Goal: Task Accomplishment & Management: Manage account settings

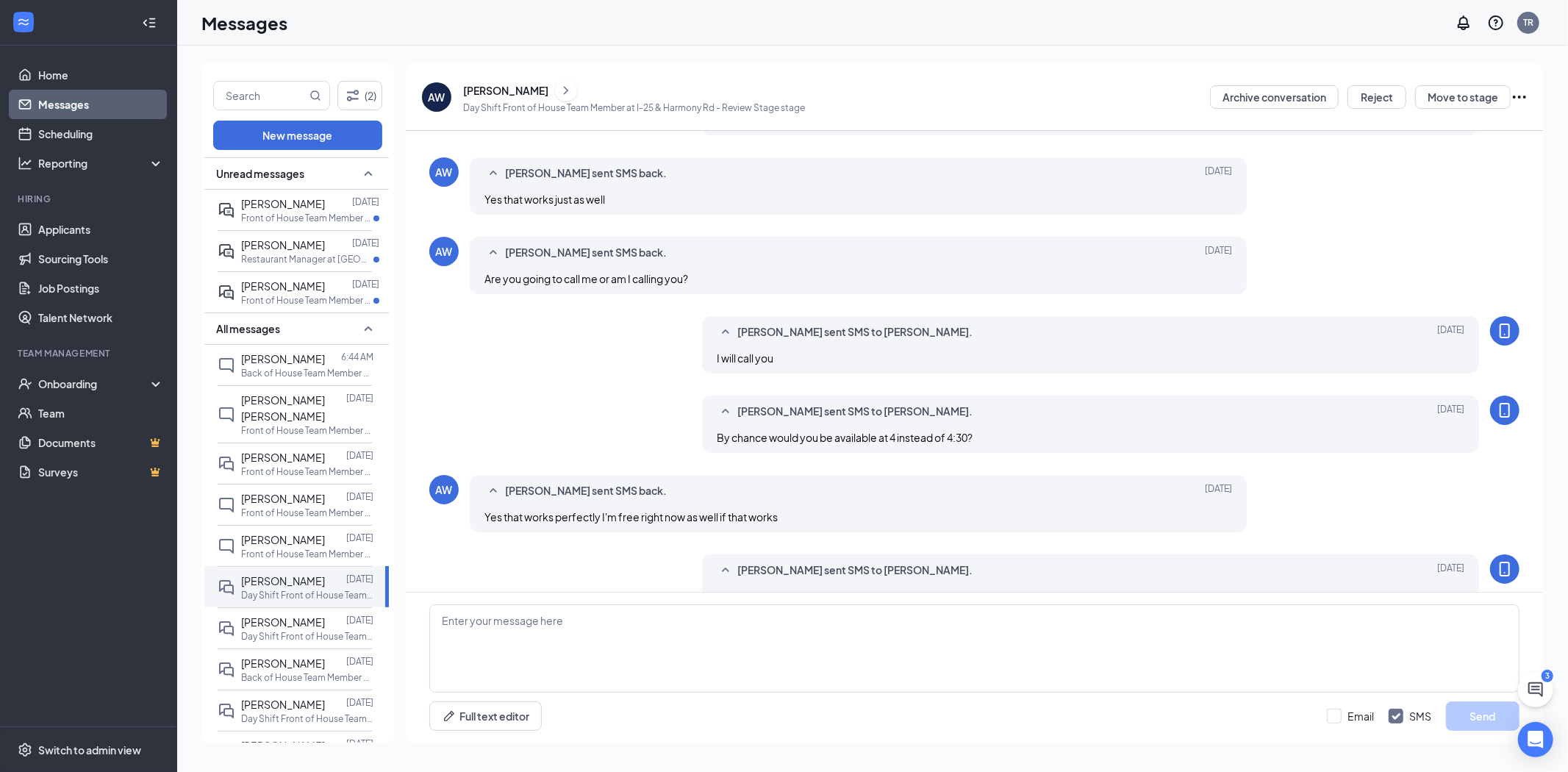
scroll to position [380, 0]
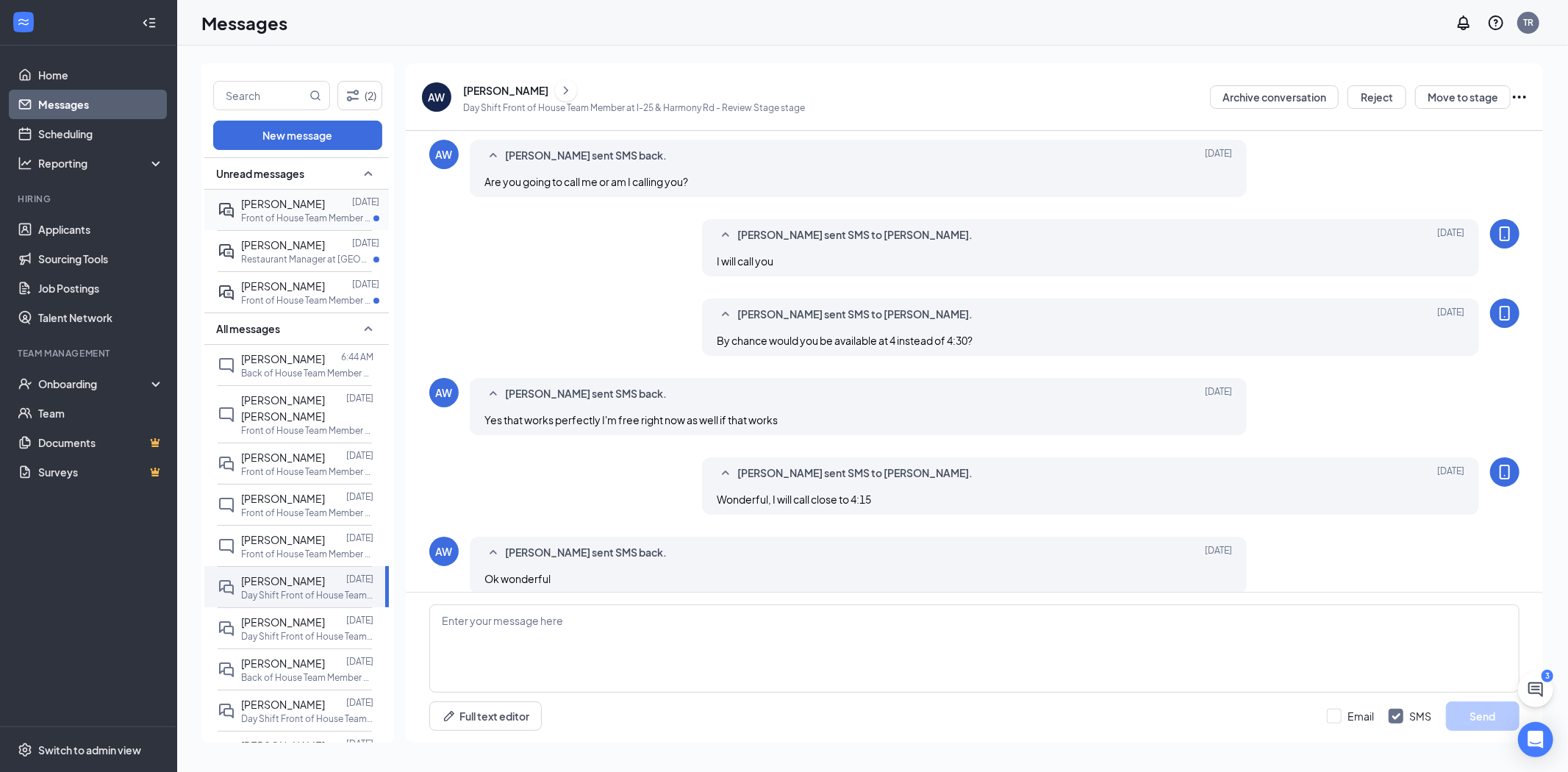
click at [290, 223] on p "Front of House Team Member at [GEOGRAPHIC_DATA][PERSON_NAME]" at bounding box center [307, 218] width 132 height 13
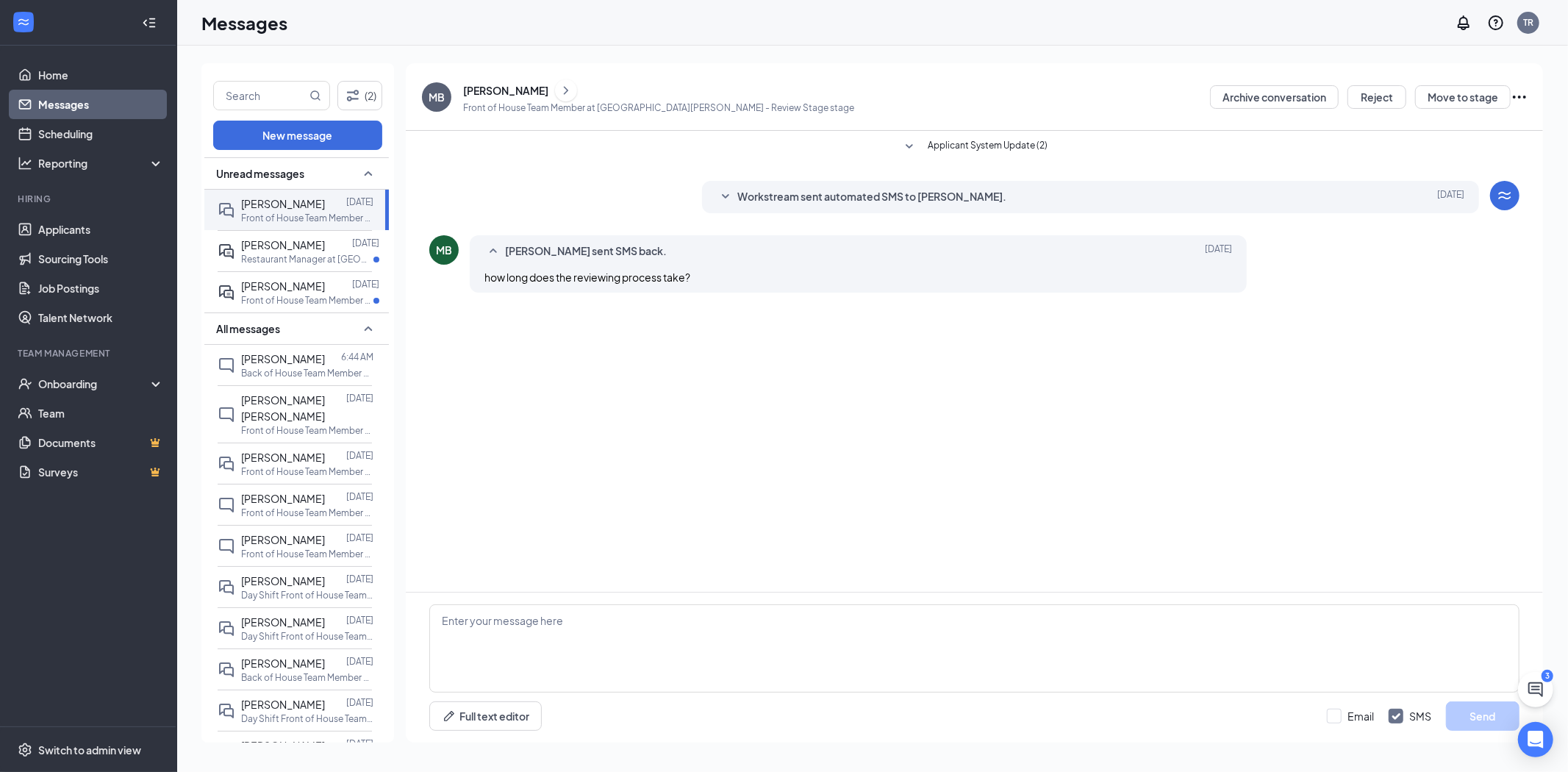
click at [512, 88] on div "[PERSON_NAME]" at bounding box center [505, 90] width 85 height 15
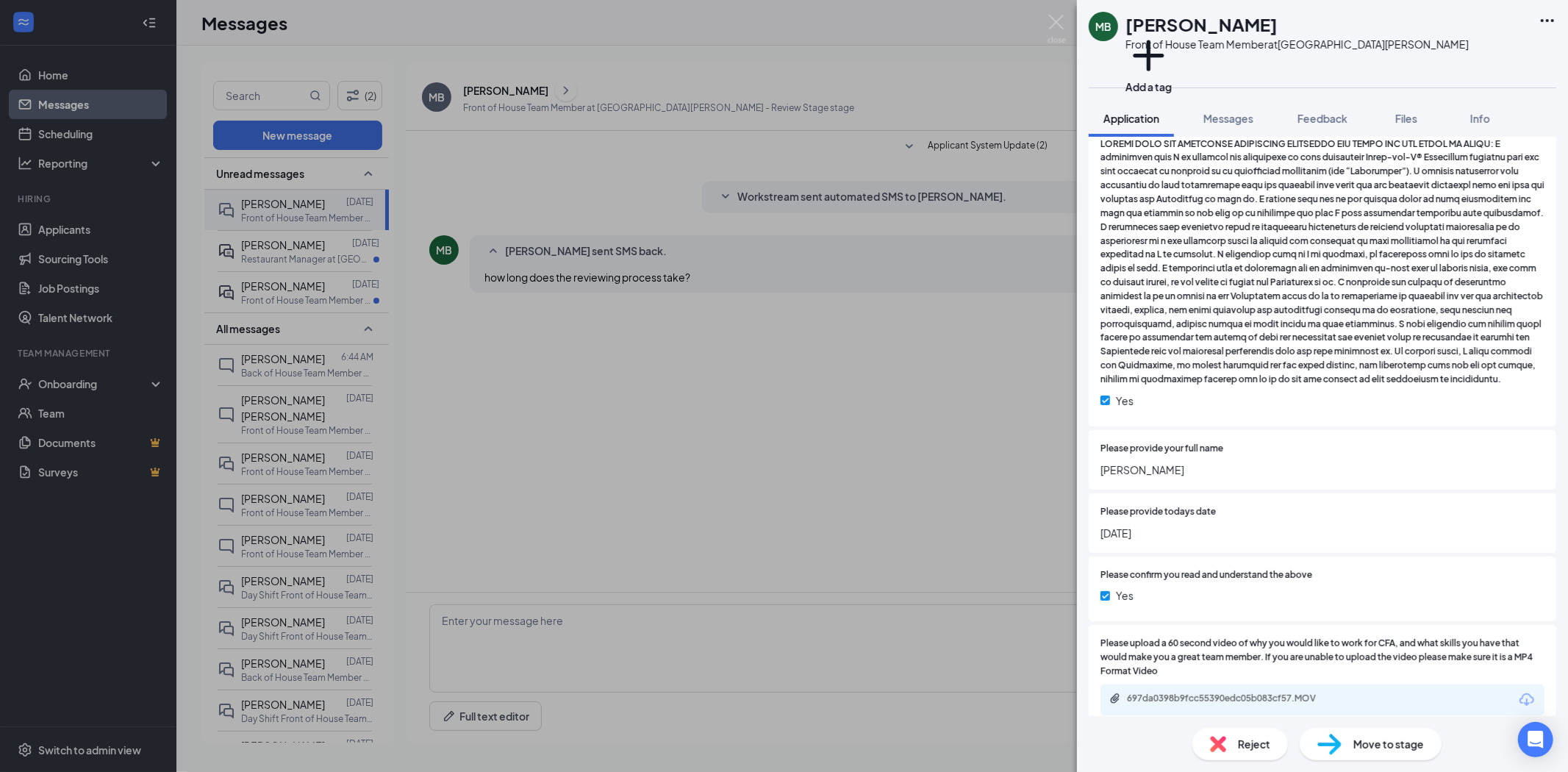
scroll to position [2173, 0]
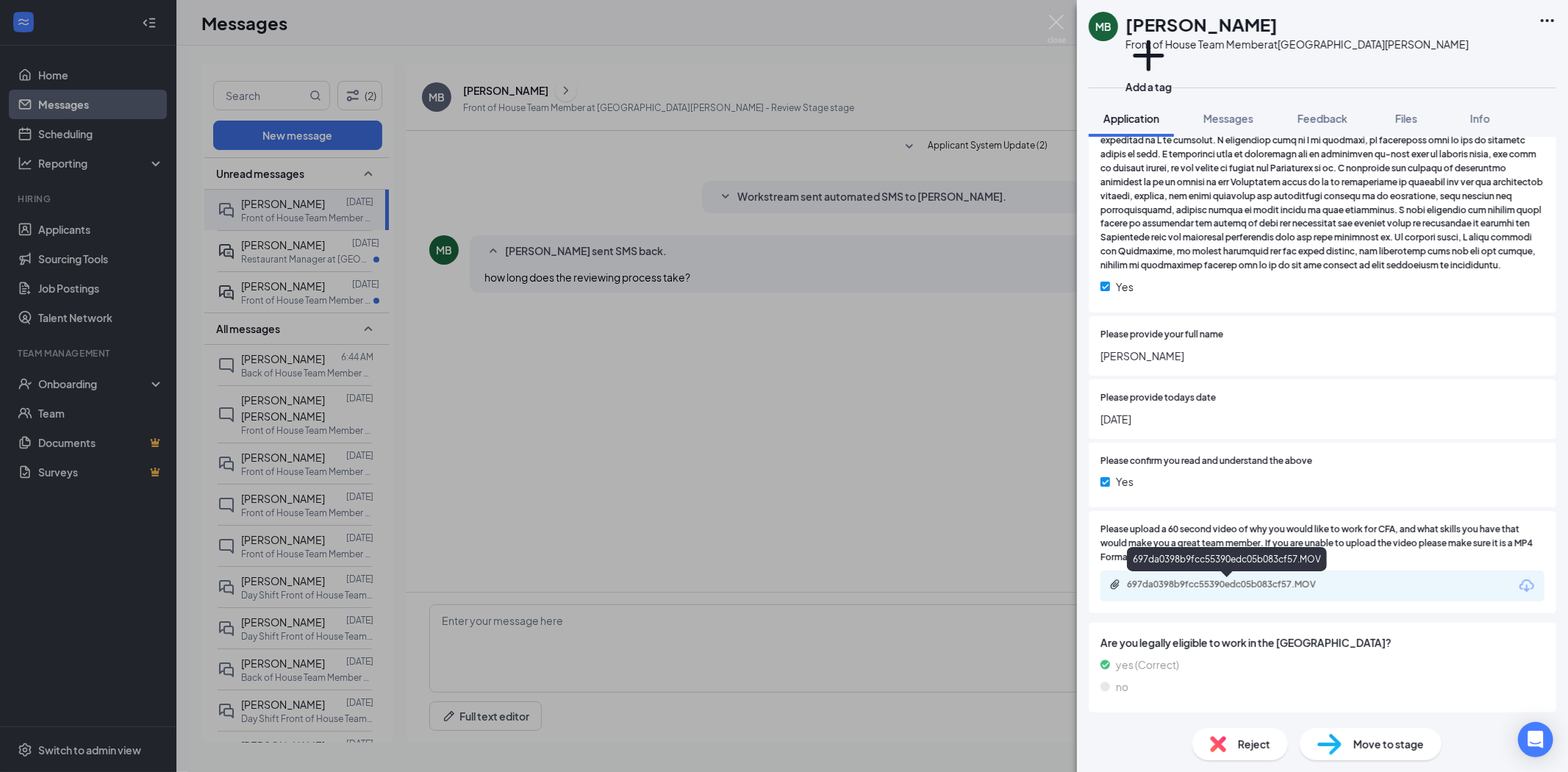
click at [1165, 588] on div "697da0398b9fcc55390edc05b083cf57.MOV" at bounding box center [1230, 584] width 206 height 12
drag, startPoint x: 1321, startPoint y: 119, endPoint x: 1298, endPoint y: 123, distance: 23.3
click at [1321, 119] on span "Feedback" at bounding box center [1322, 118] width 50 height 13
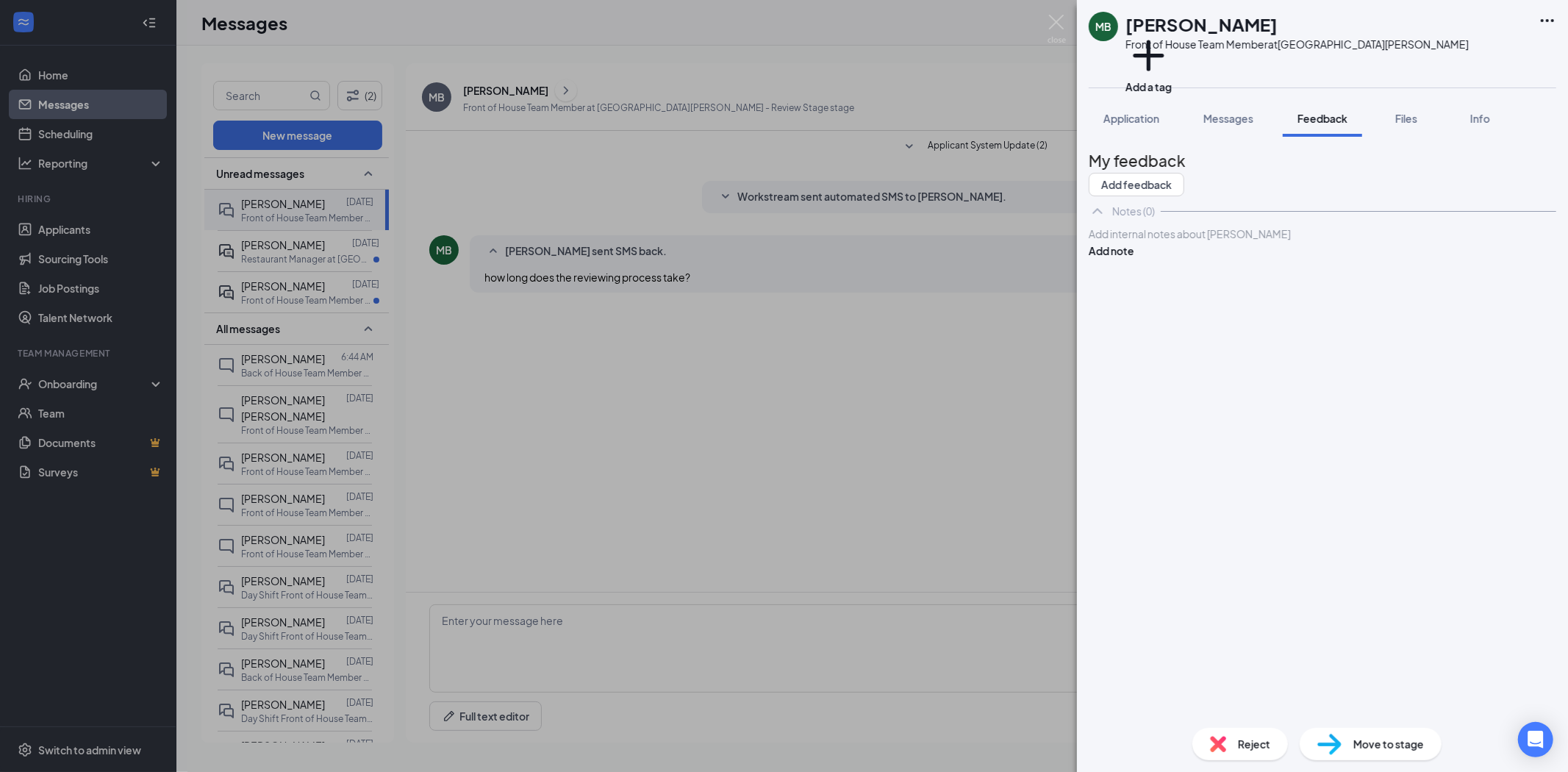
click at [1139, 242] on div at bounding box center [1322, 234] width 466 height 16
click at [273, 299] on div "MB [PERSON_NAME] Front of House Team Member at [GEOGRAPHIC_DATA][PERSON_NAME] A…" at bounding box center [784, 386] width 1568 height 772
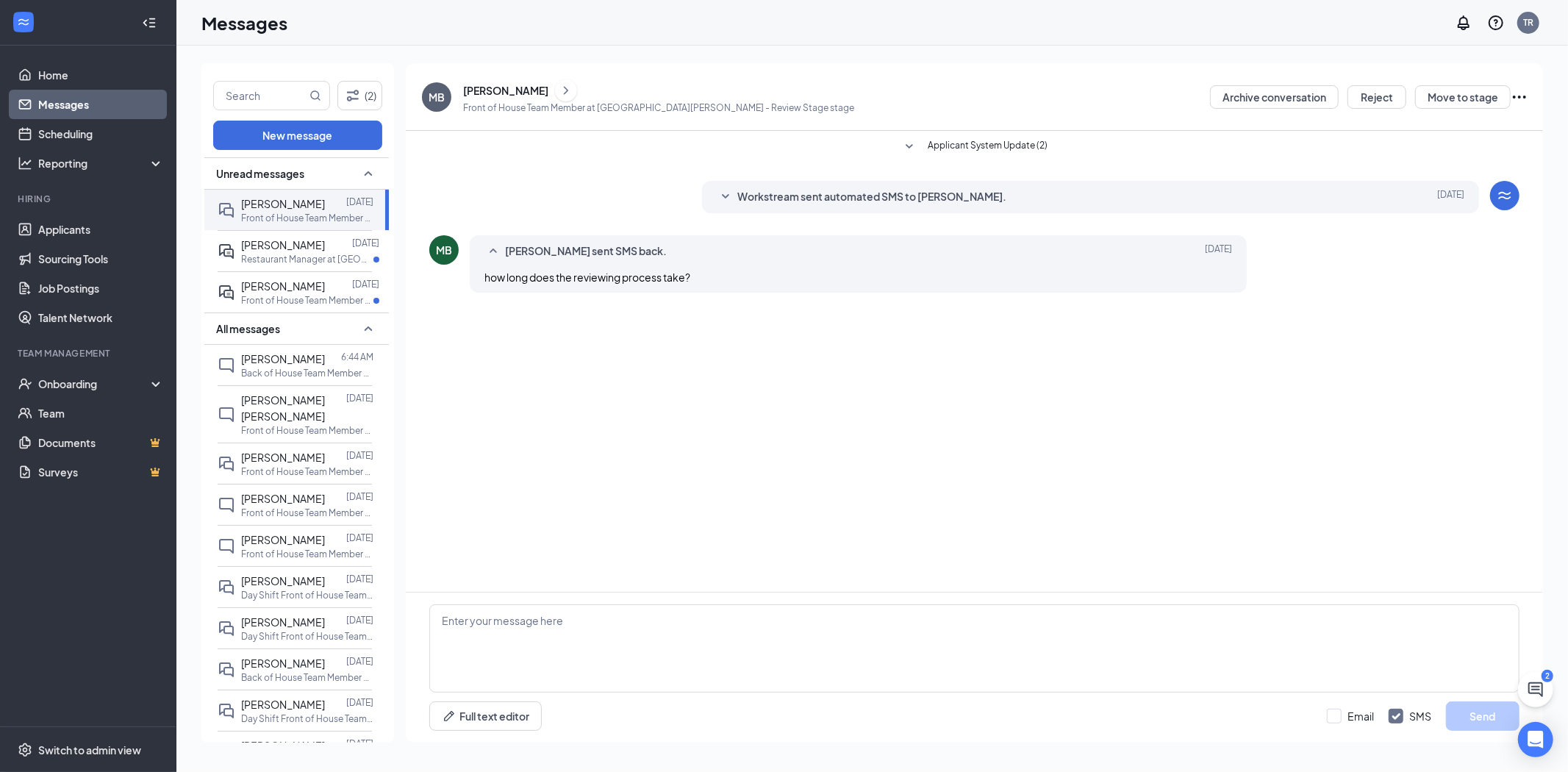
click at [273, 293] on span "[PERSON_NAME]" at bounding box center [283, 286] width 84 height 13
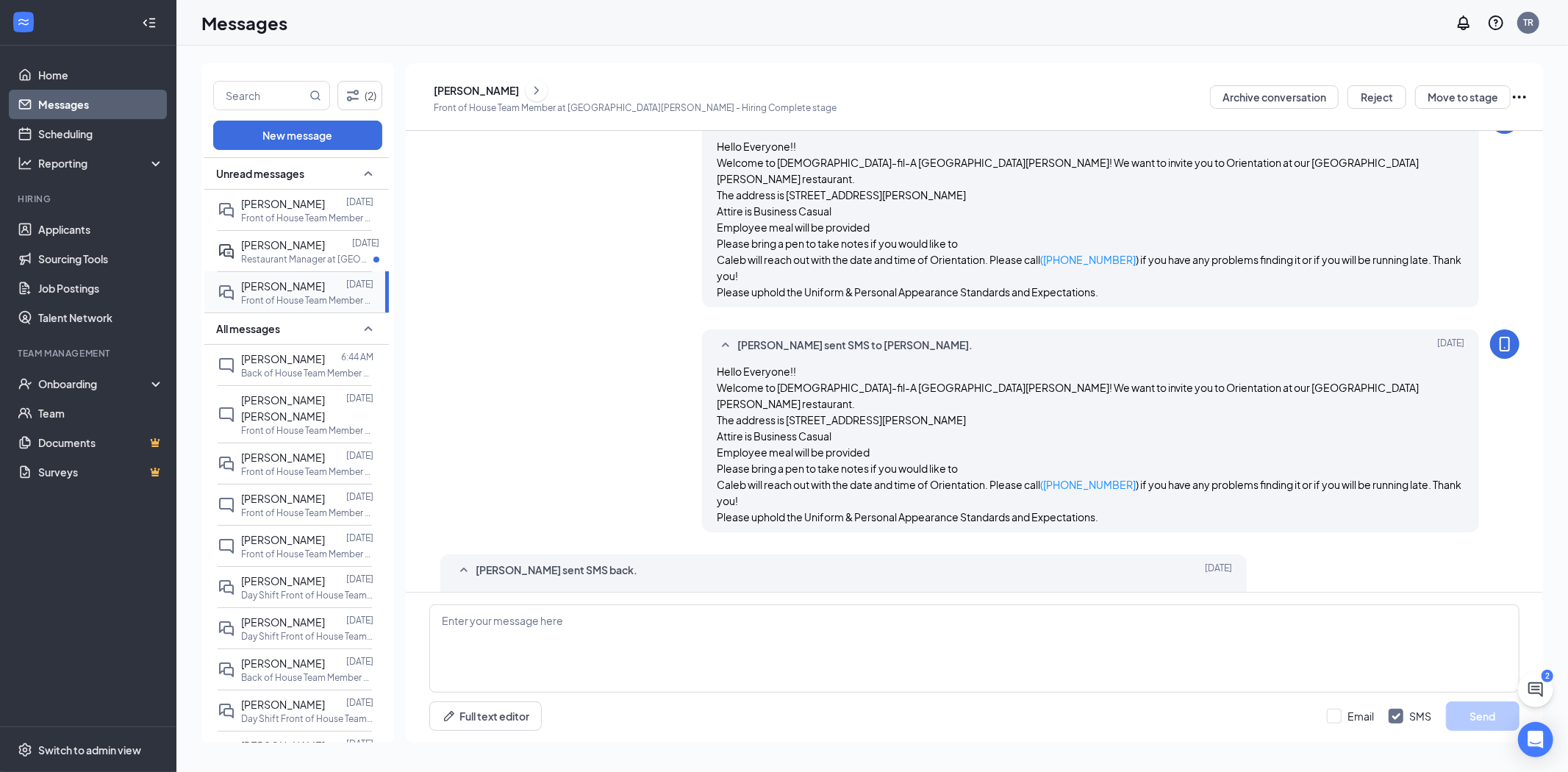
scroll to position [687, 0]
click at [576, 634] on textarea at bounding box center [975, 649] width 1090 height 88
type textarea "T"
type textarea "That is correct, thanks for checking"
click at [1465, 709] on button "Send" at bounding box center [1482, 717] width 73 height 30
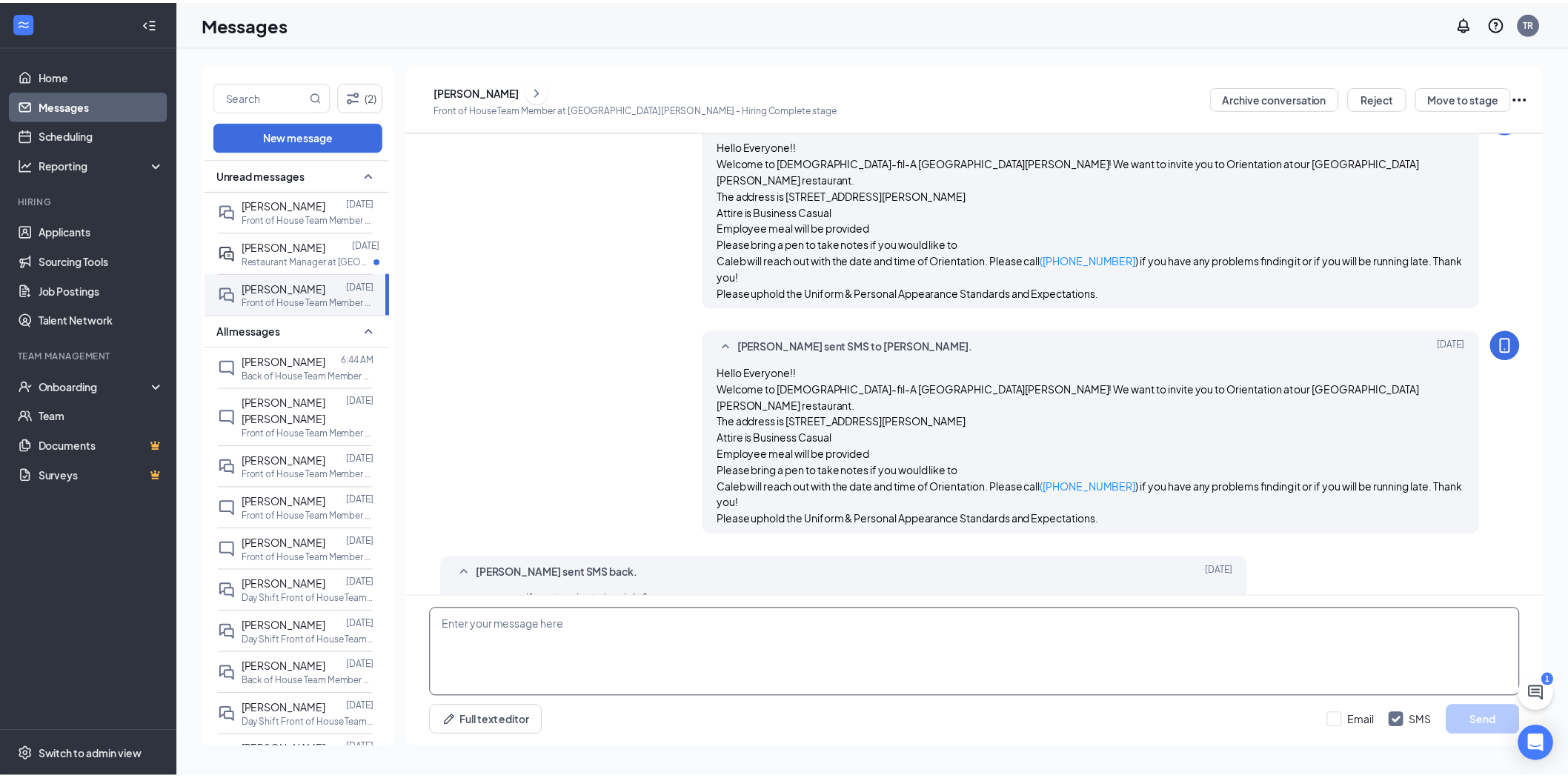
scroll to position [772, 0]
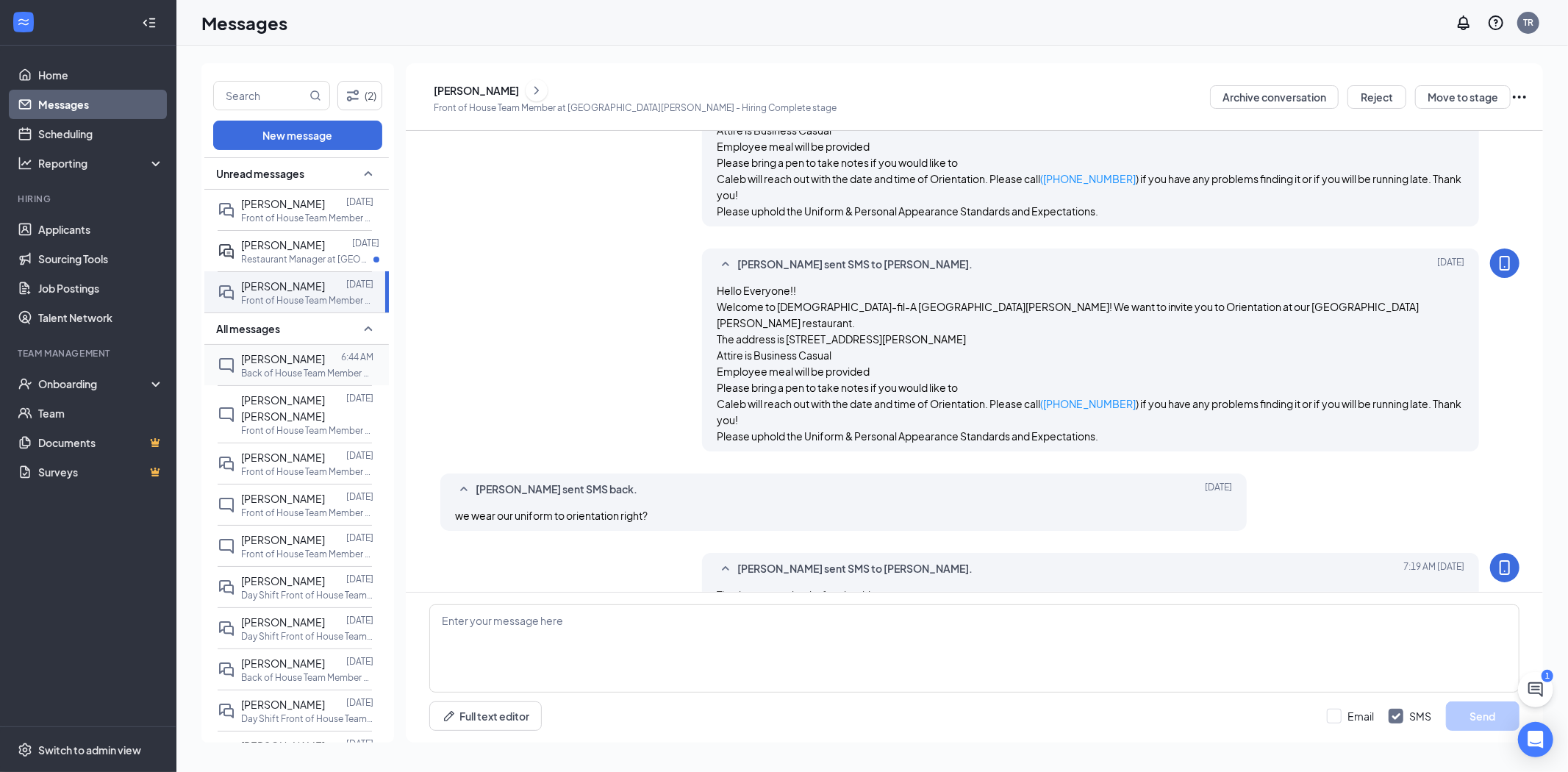
drag, startPoint x: 292, startPoint y: 387, endPoint x: 291, endPoint y: 395, distance: 8.1
click at [291, 380] on p "Back of House Team Member at [GEOGRAPHIC_DATA][PERSON_NAME]" at bounding box center [307, 373] width 132 height 13
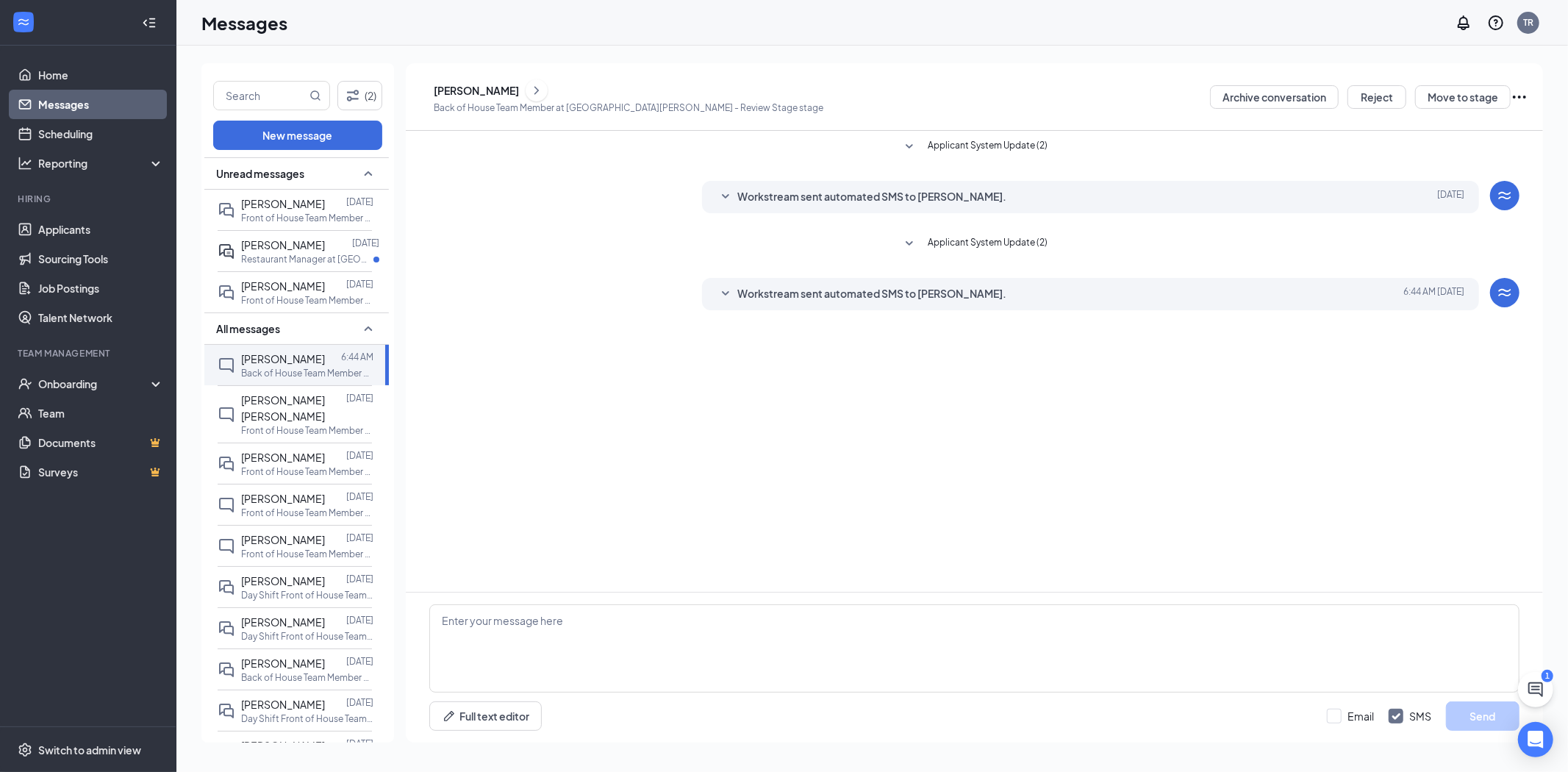
click at [482, 92] on div "[PERSON_NAME]" at bounding box center [476, 90] width 85 height 15
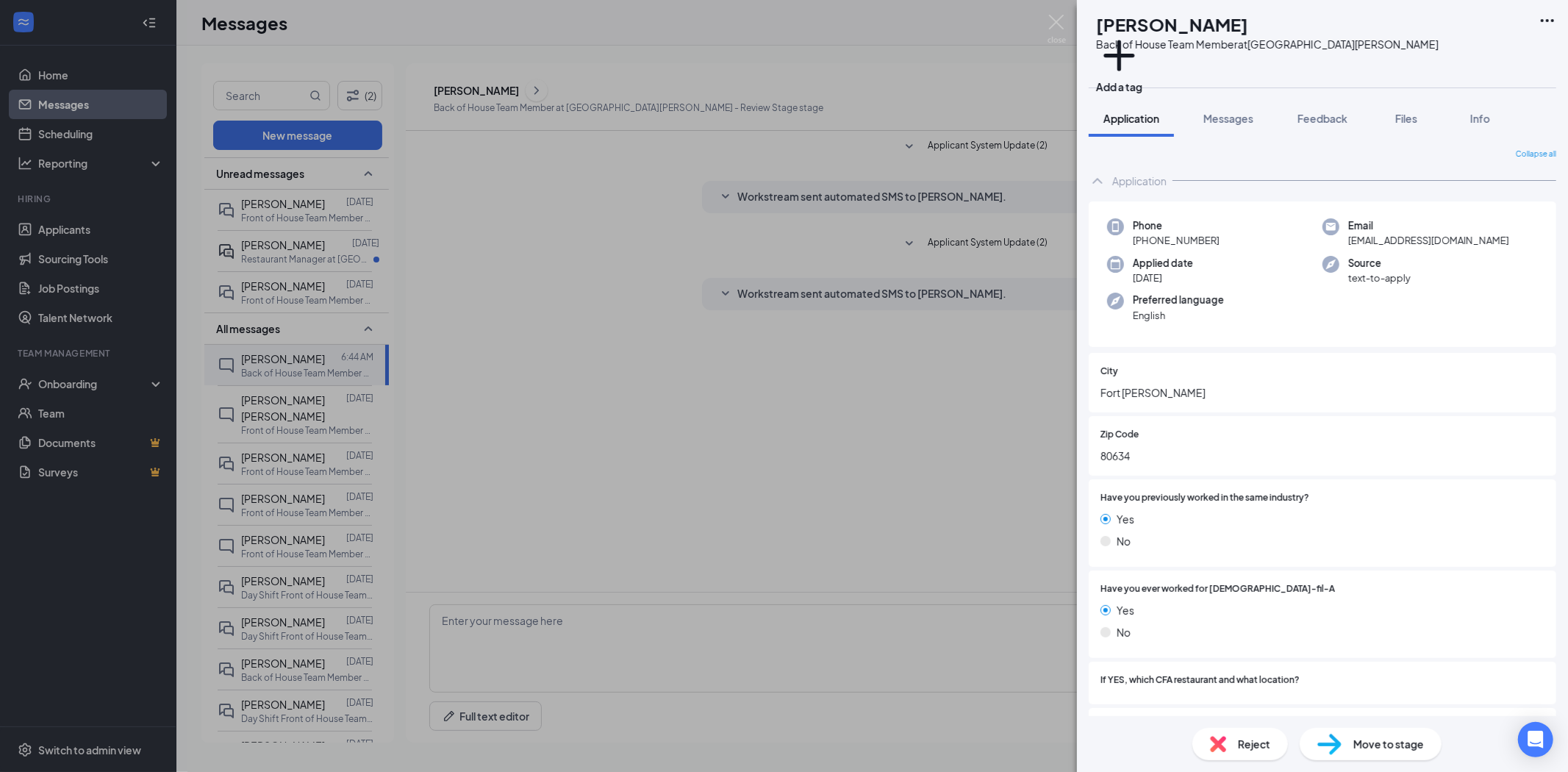
click at [77, 288] on div "[PERSON_NAME] Back of House Team Member at [GEOGRAPHIC_DATA][PERSON_NAME] Add a…" at bounding box center [784, 386] width 1568 height 772
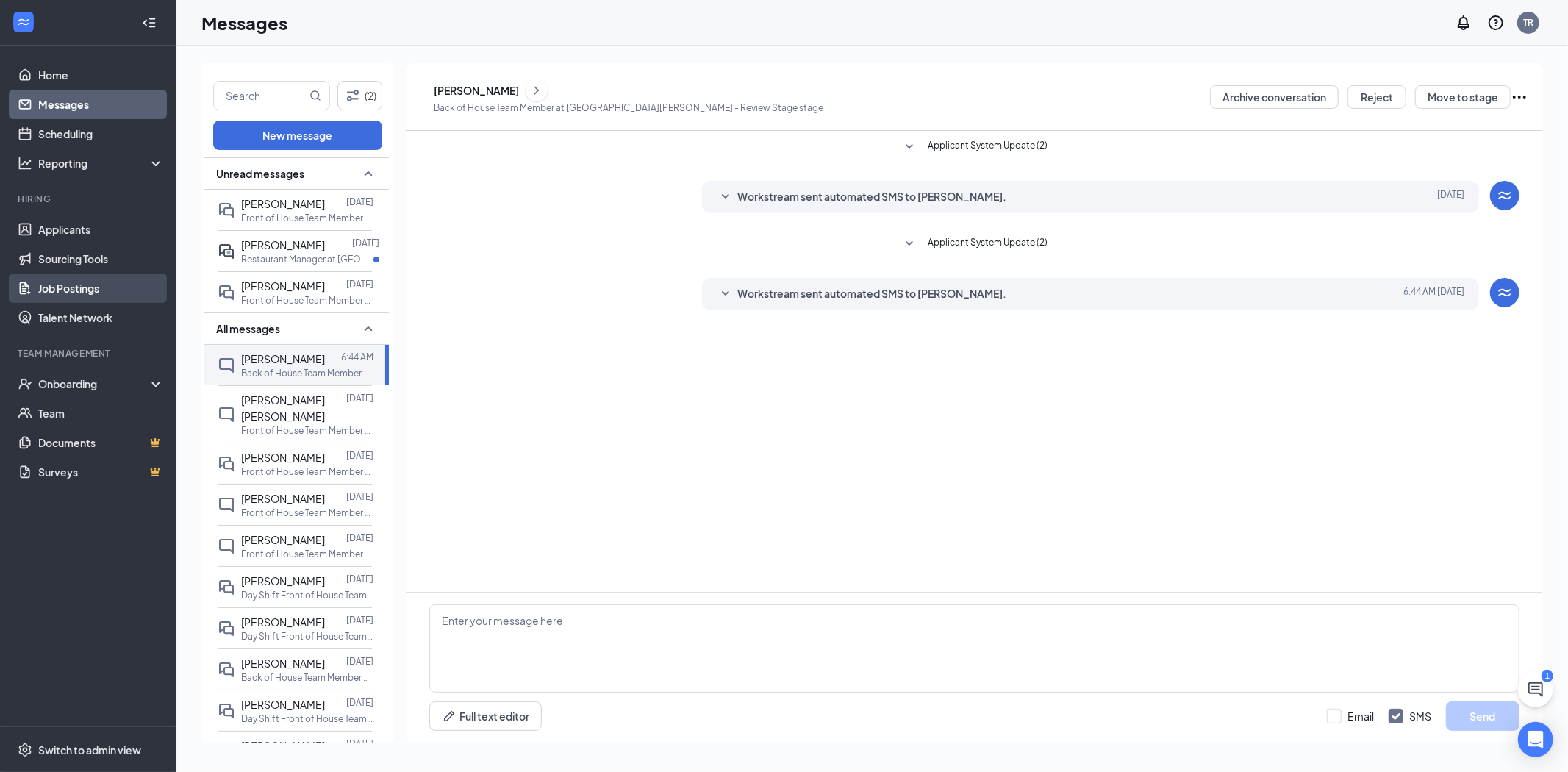
click at [76, 291] on link "Job Postings" at bounding box center [101, 288] width 126 height 30
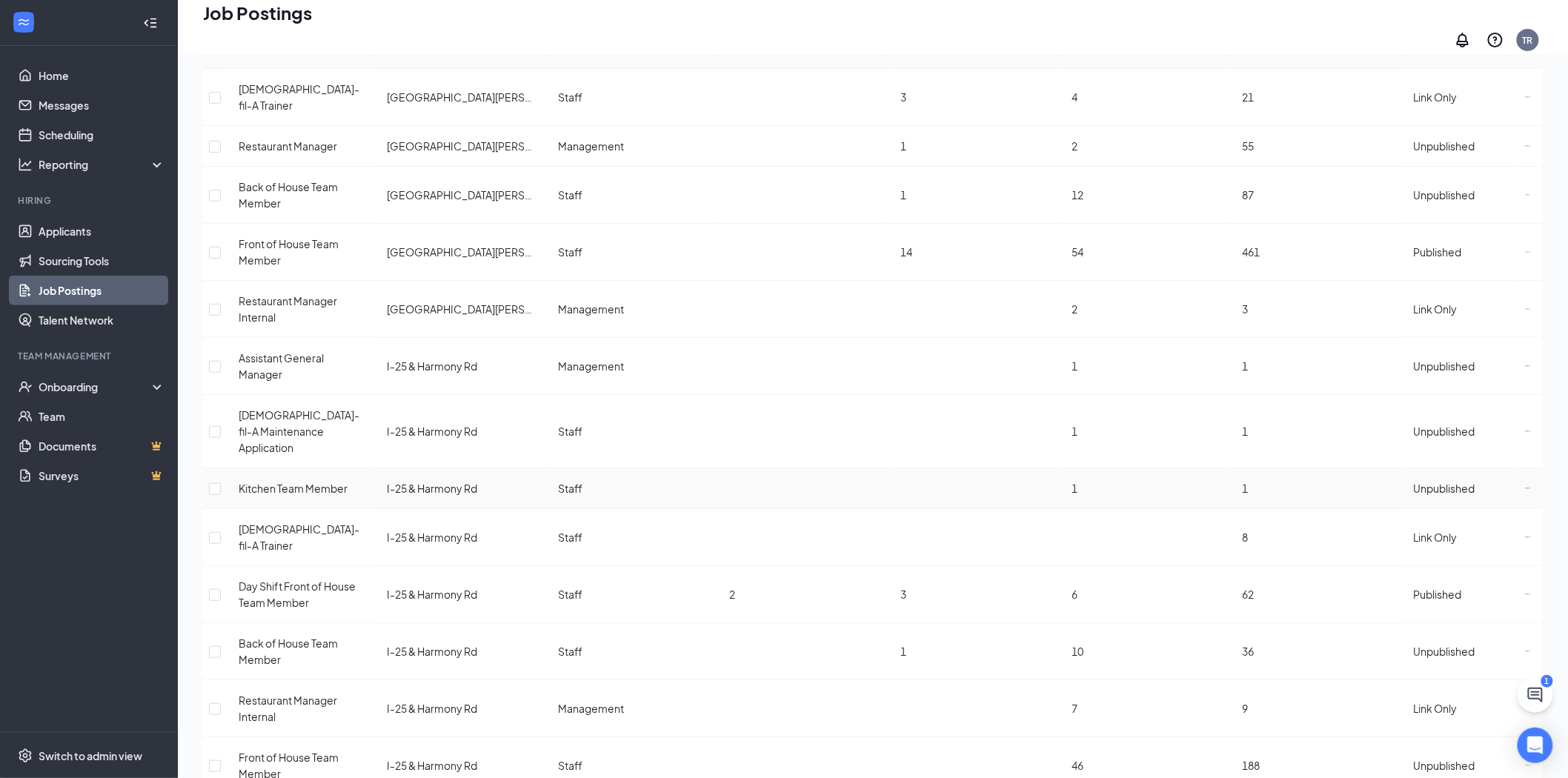
scroll to position [143, 0]
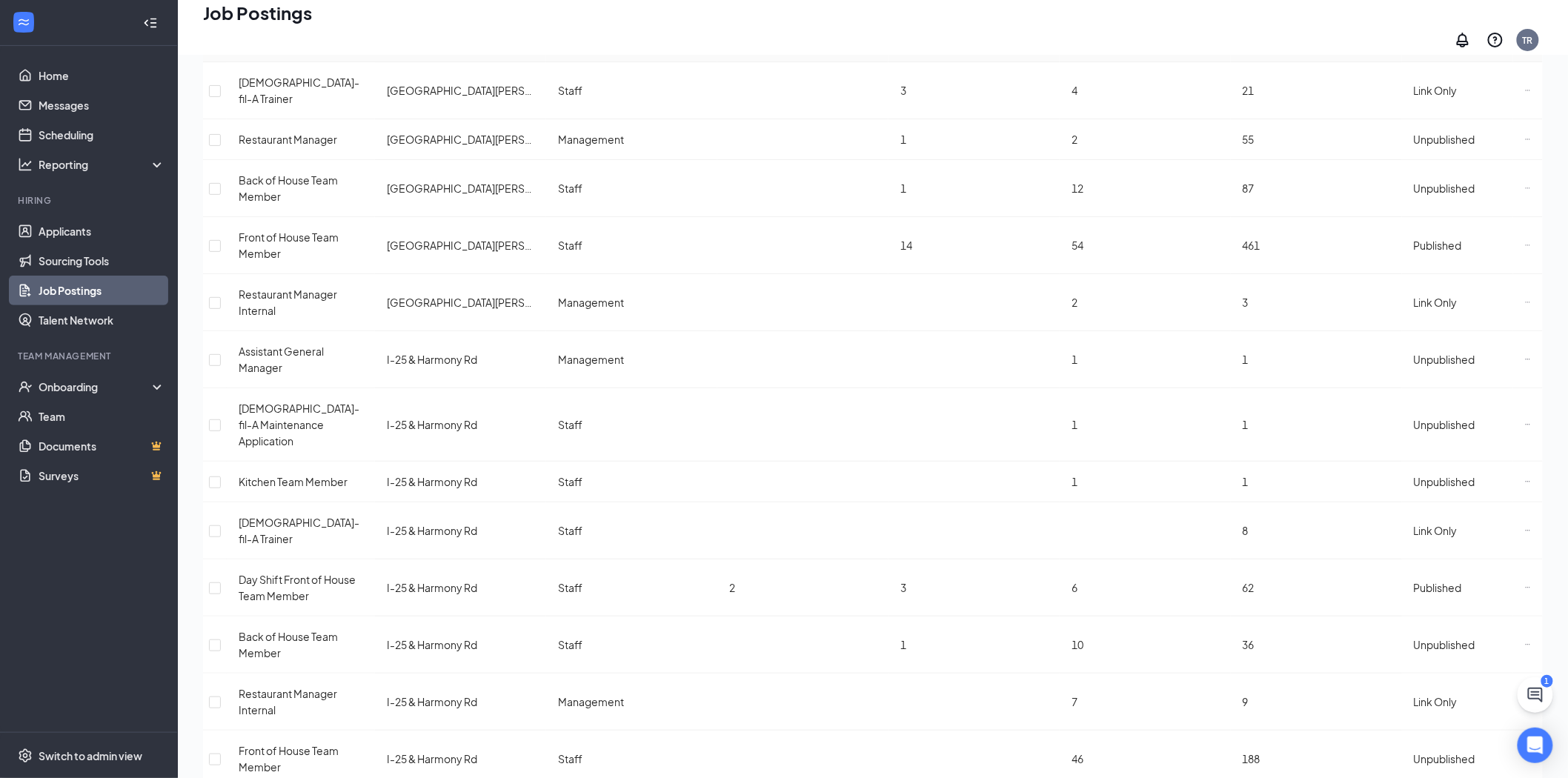
checkbox input "true"
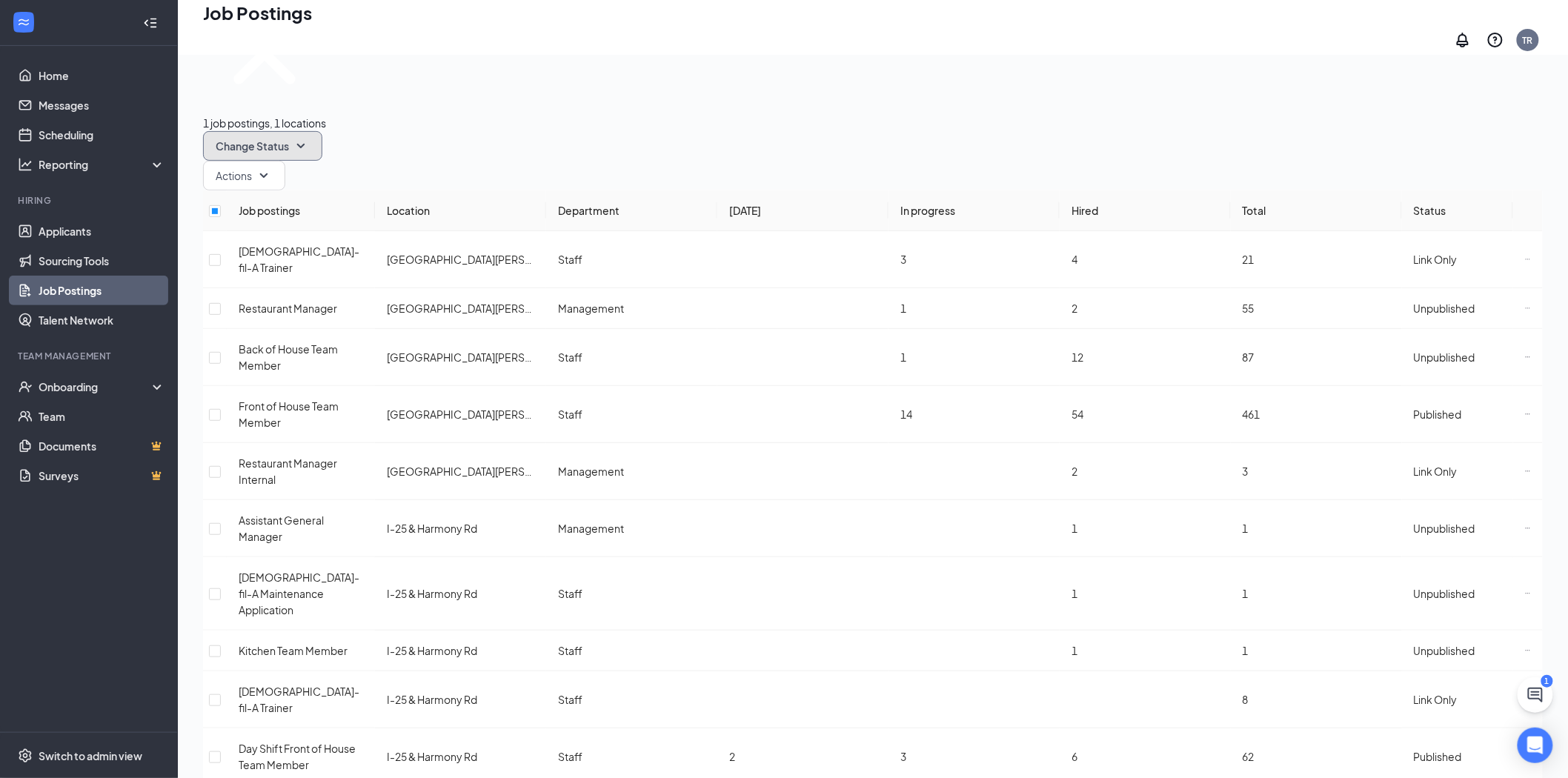
click at [322, 132] on button "Change Status" at bounding box center [263, 146] width 120 height 30
click at [427, 104] on span "Unpublish" at bounding box center [402, 97] width 48 height 13
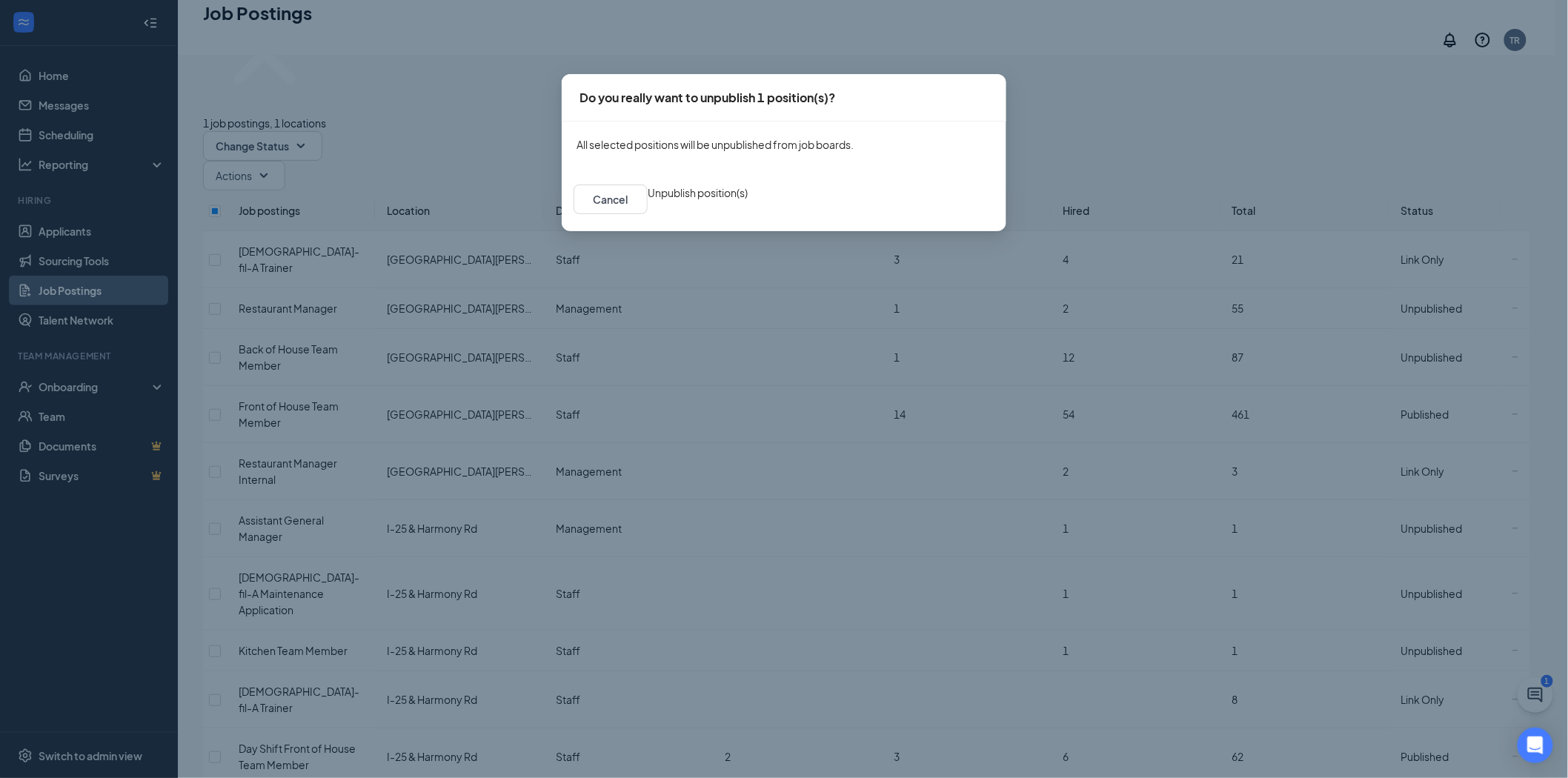
drag, startPoint x: 887, startPoint y: 205, endPoint x: 891, endPoint y: 213, distance: 8.9
click at [748, 201] on button "Unpublish position(s)" at bounding box center [697, 192] width 100 height 17
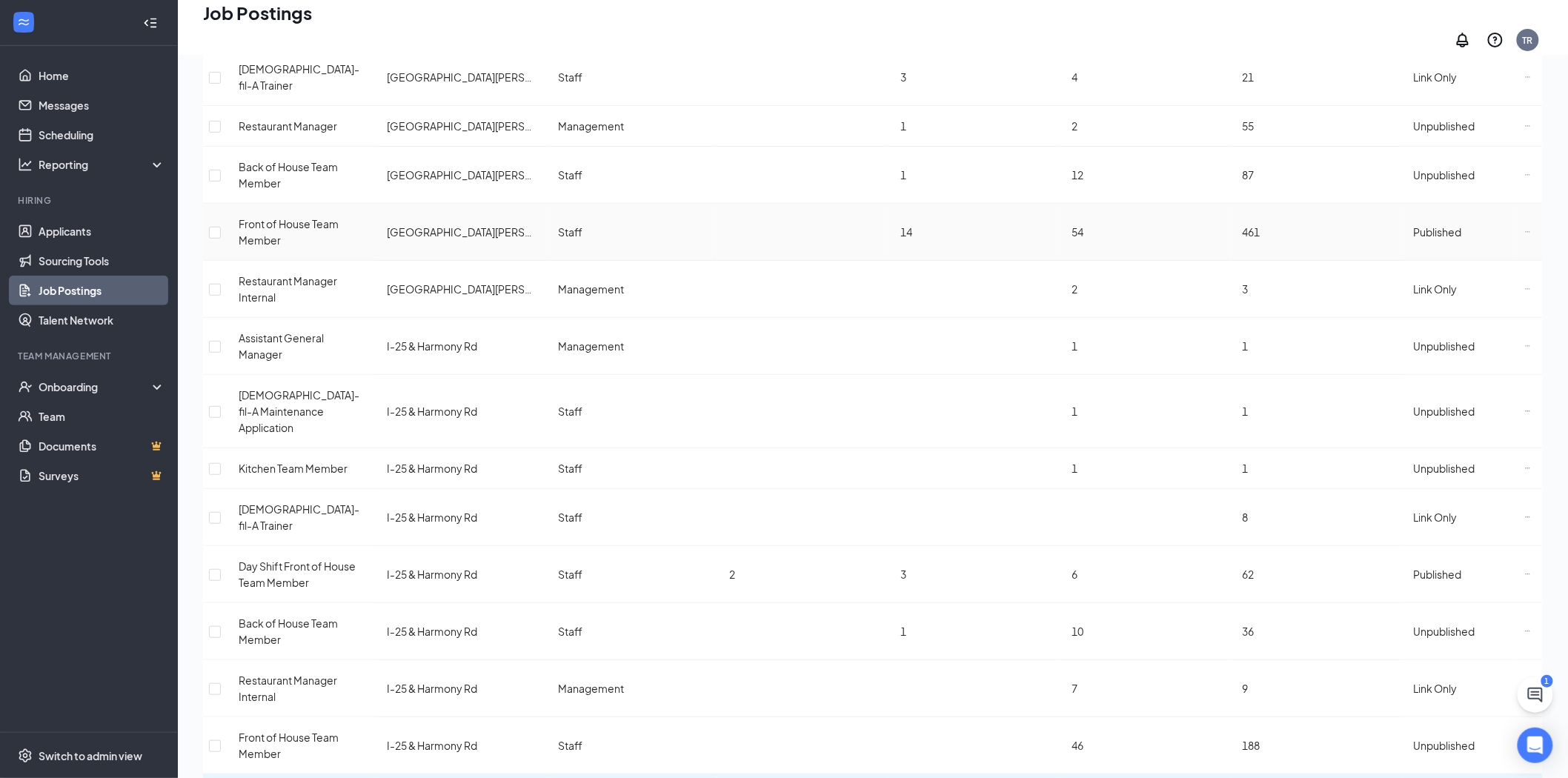
scroll to position [130, 0]
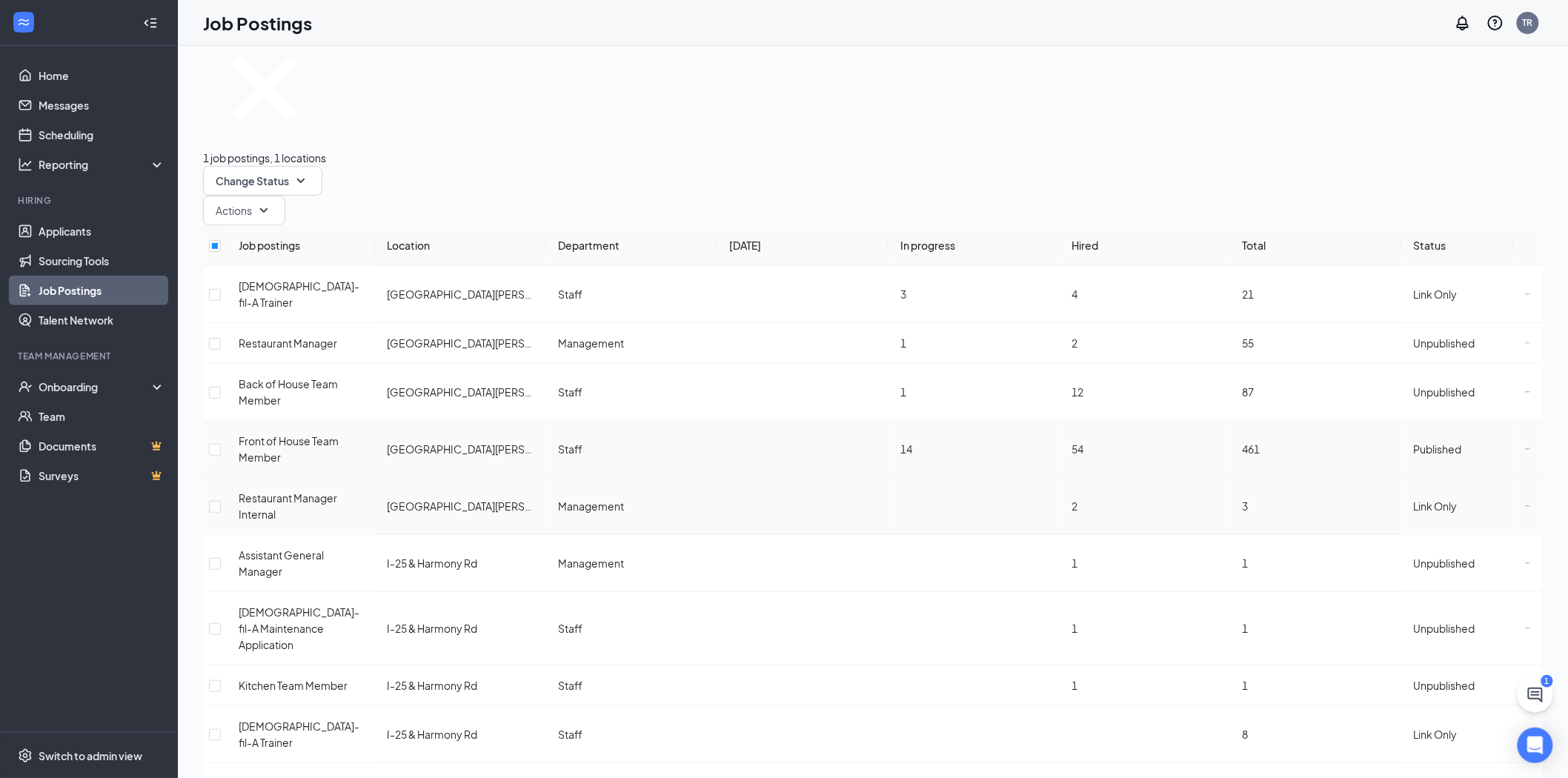
scroll to position [143, 0]
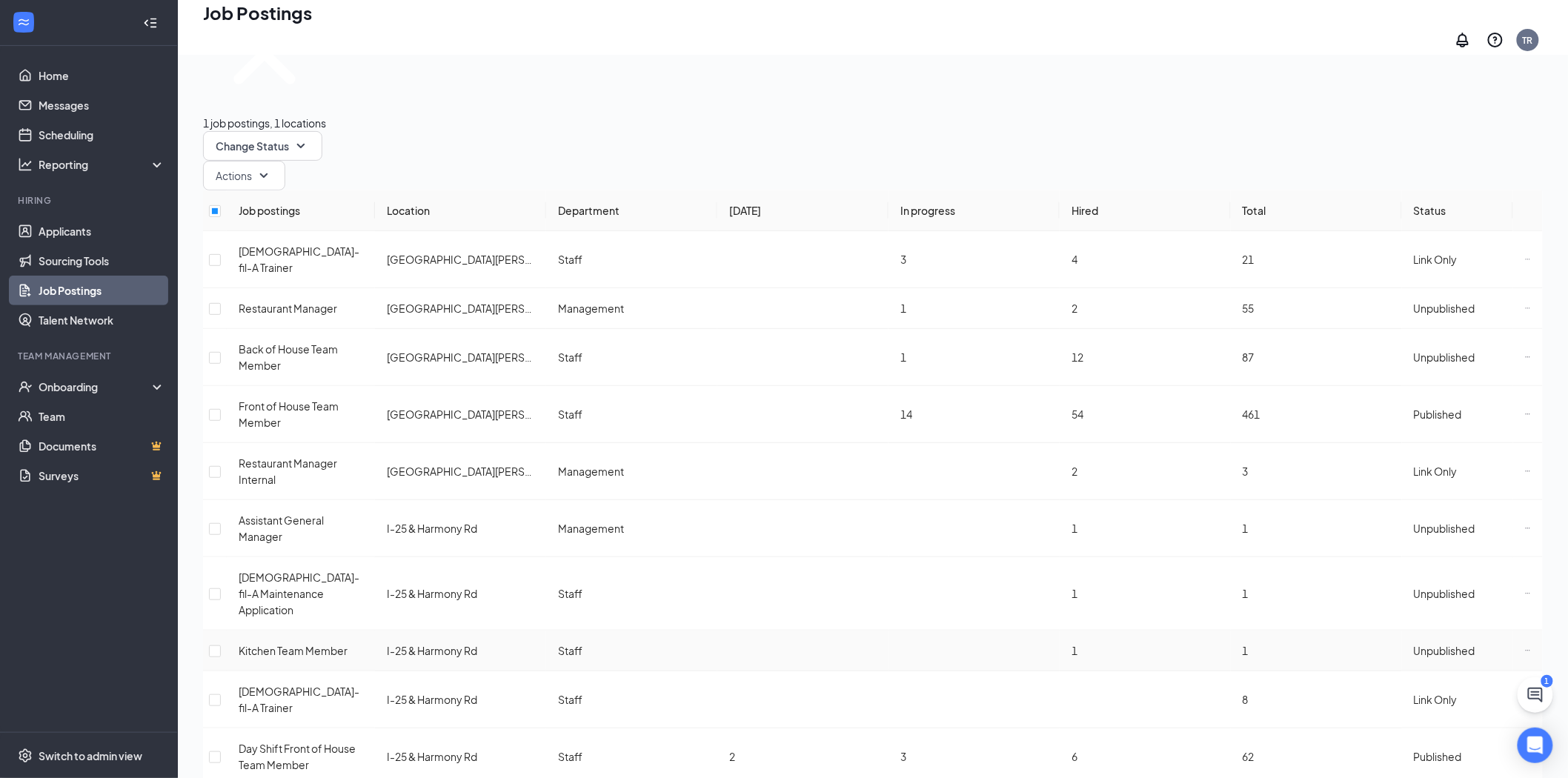
click at [782, 631] on td at bounding box center [802, 651] width 171 height 41
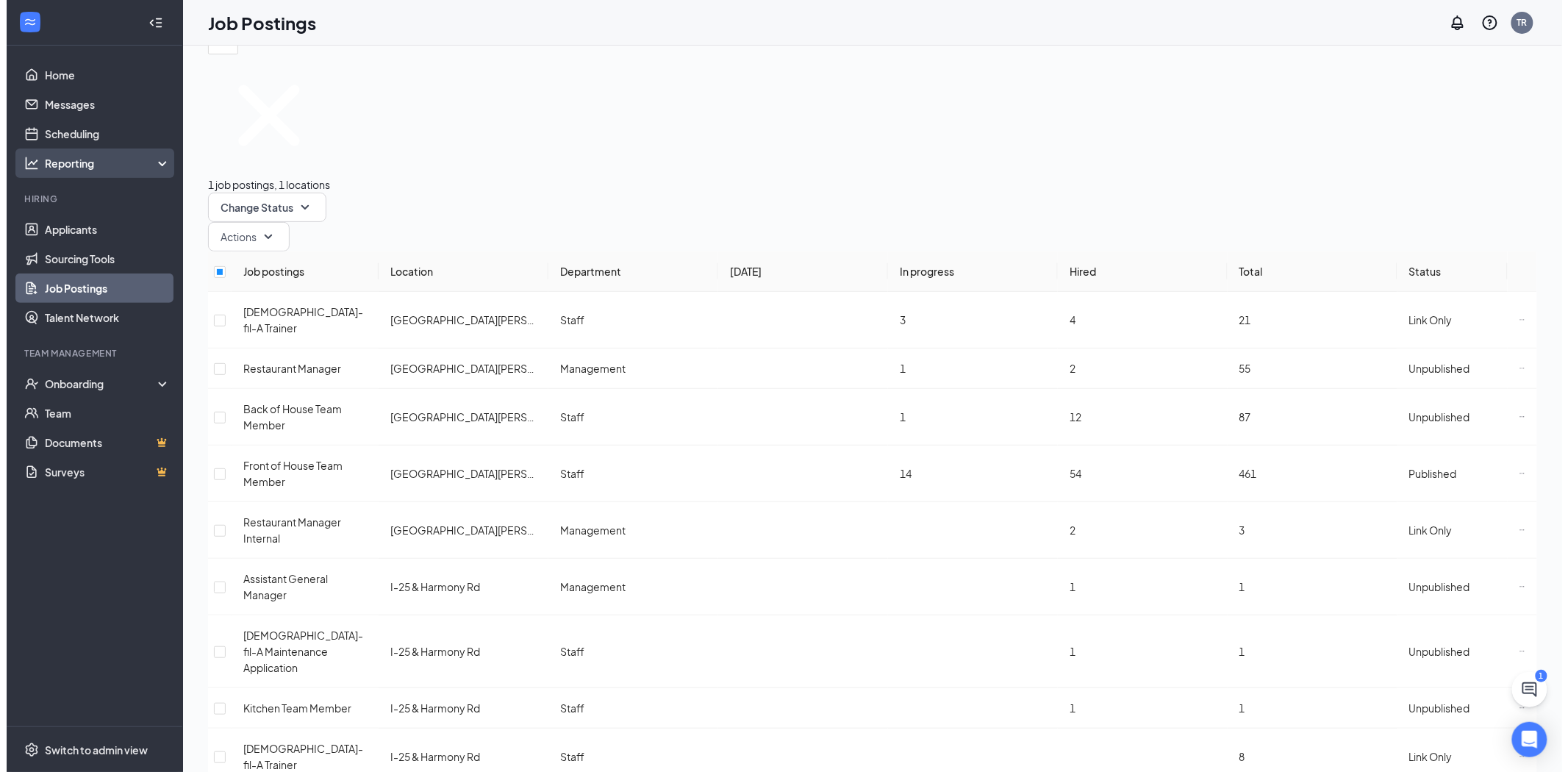
scroll to position [0, 0]
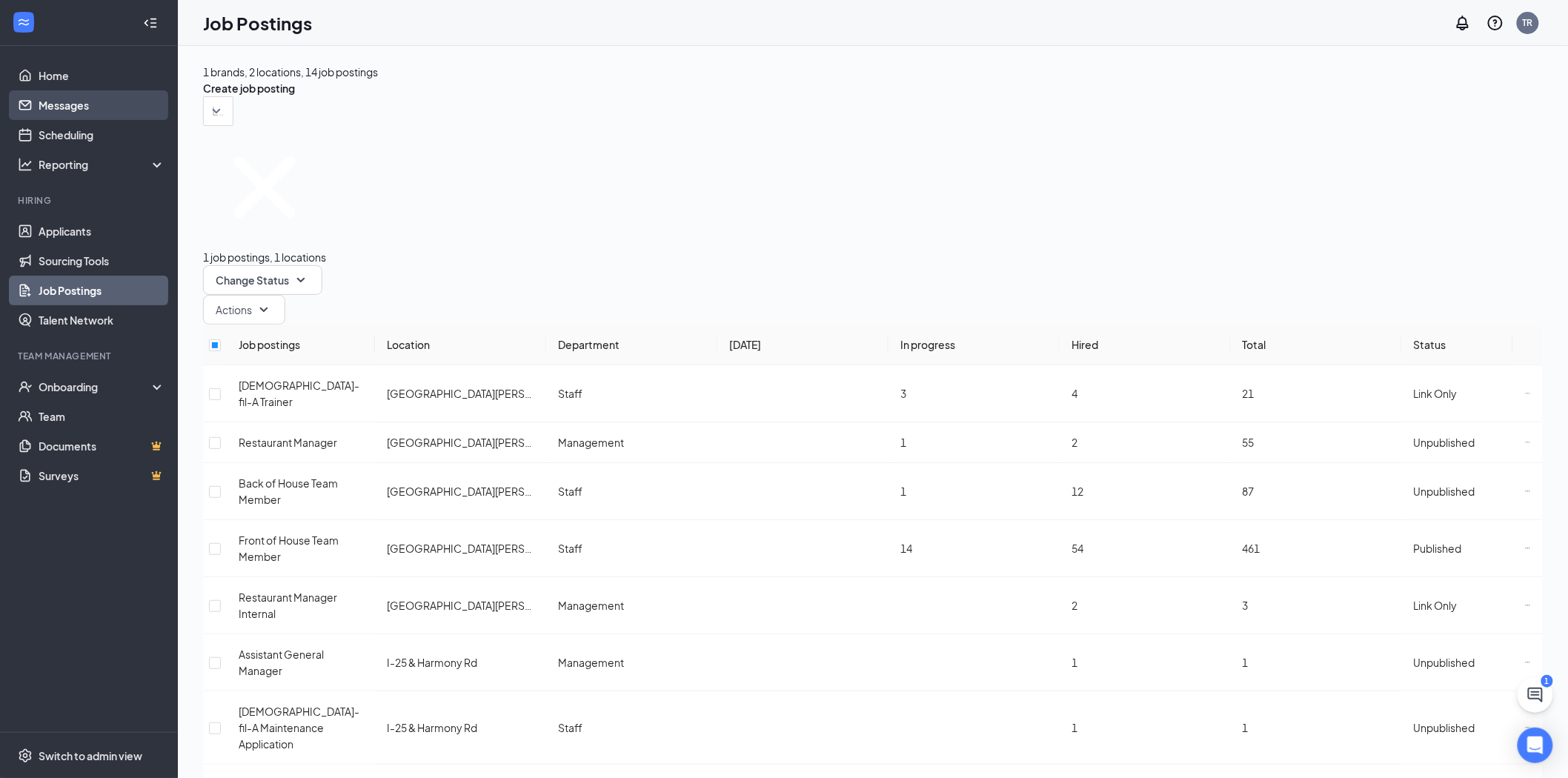
click at [84, 106] on link "Messages" at bounding box center [102, 106] width 127 height 30
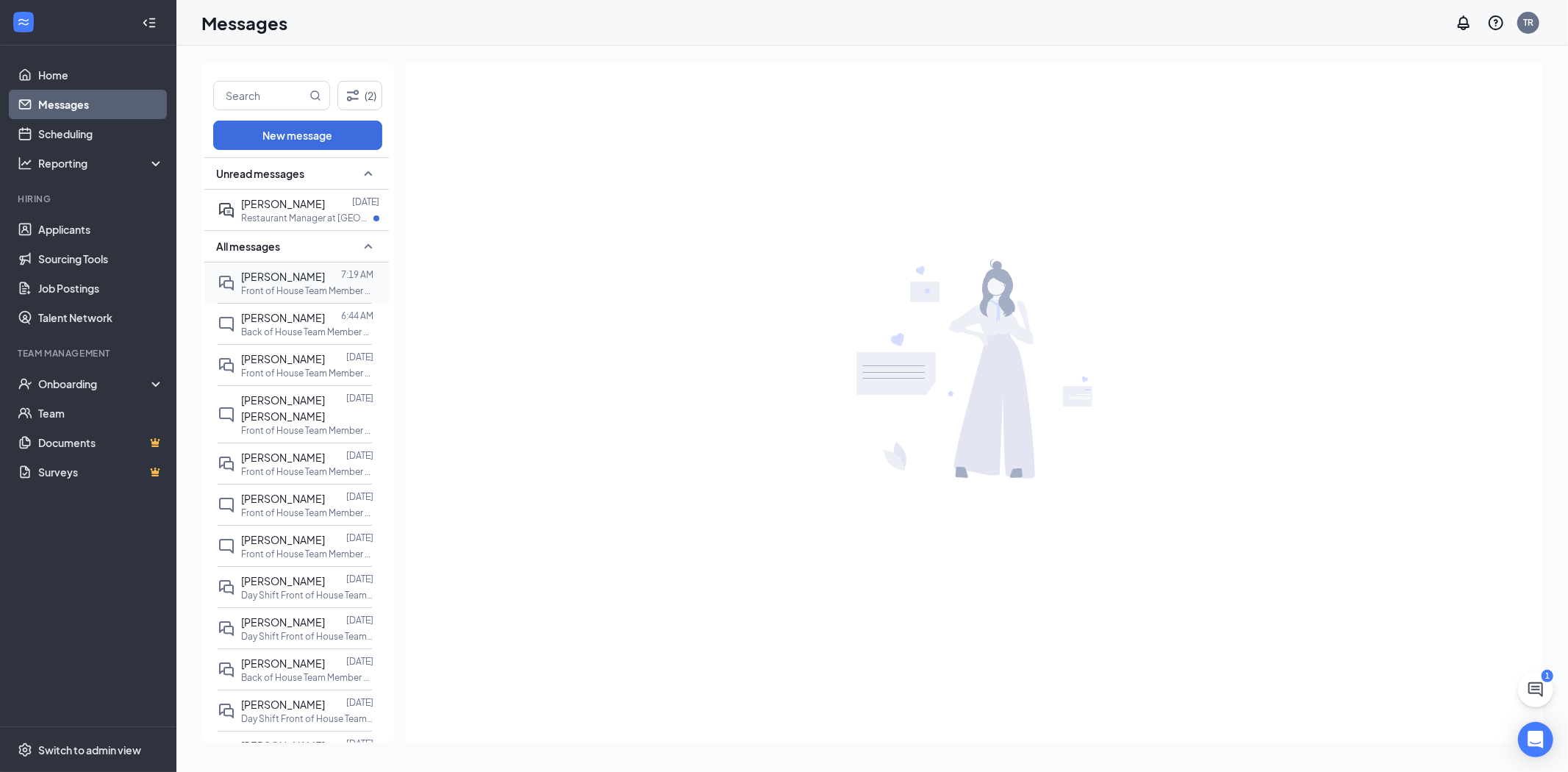
click at [312, 284] on div "[PERSON_NAME]" at bounding box center [283, 277] width 84 height 16
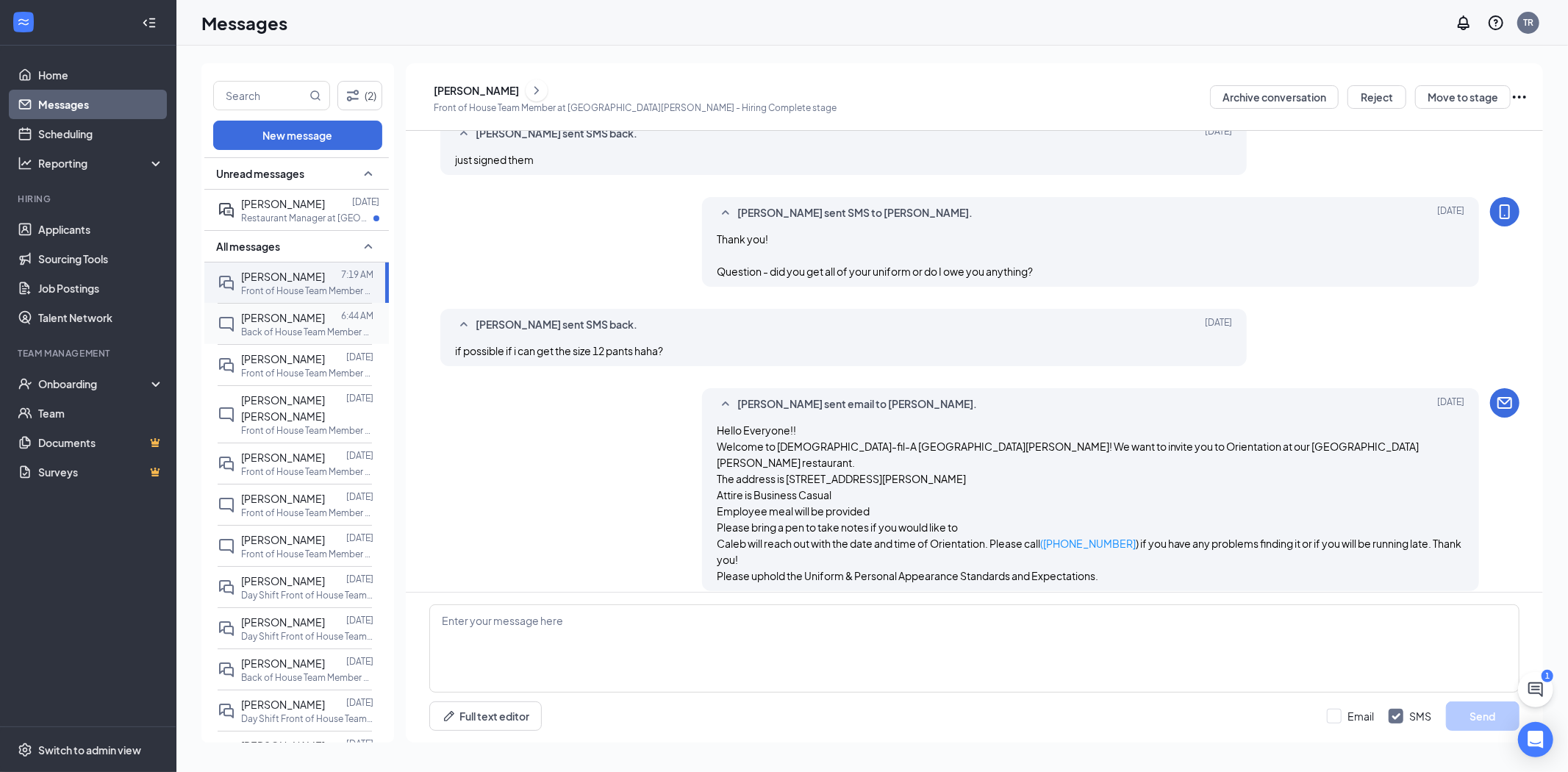
scroll to position [578, 0]
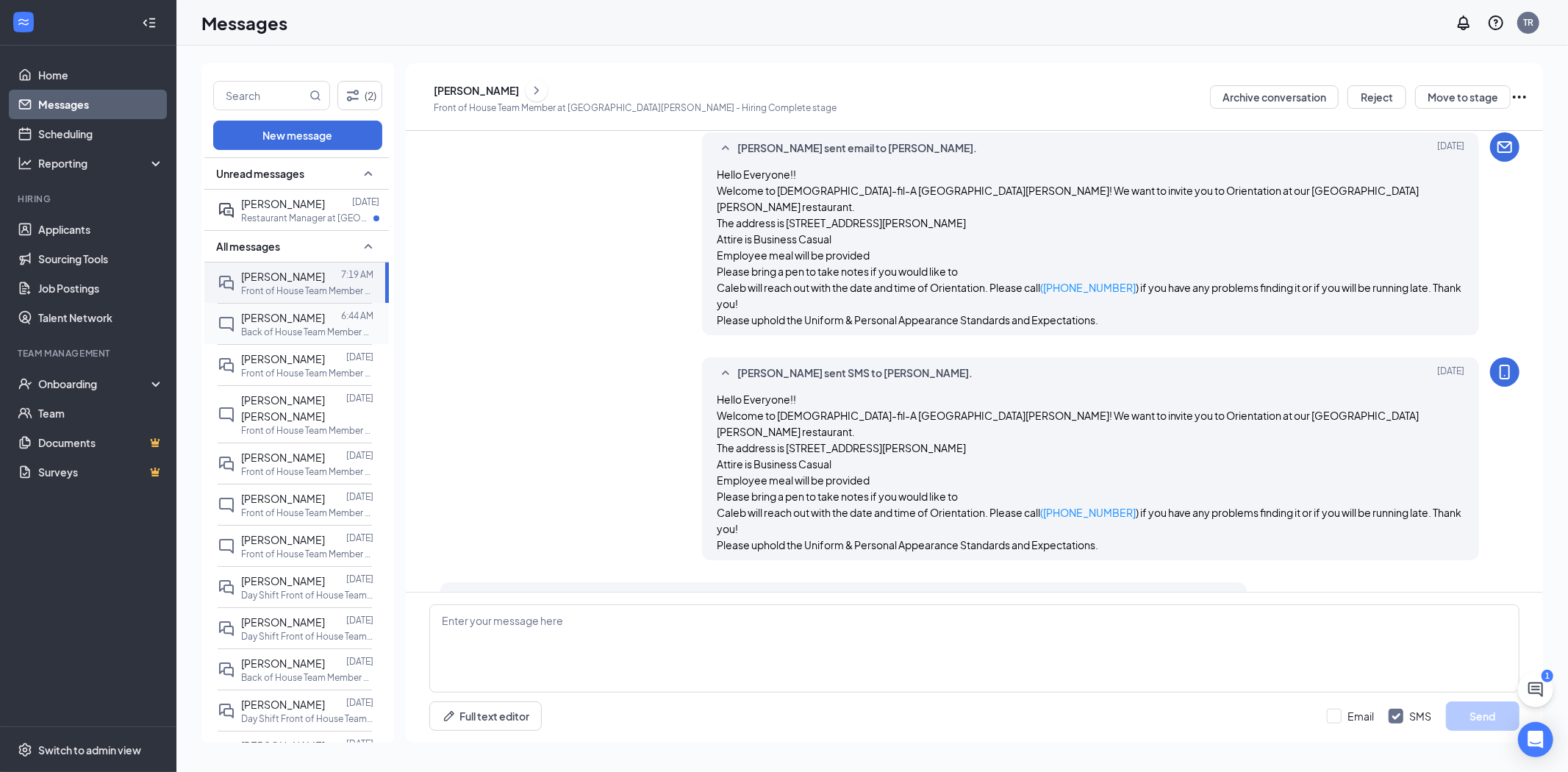
click at [309, 324] on span "[PERSON_NAME]" at bounding box center [283, 317] width 84 height 13
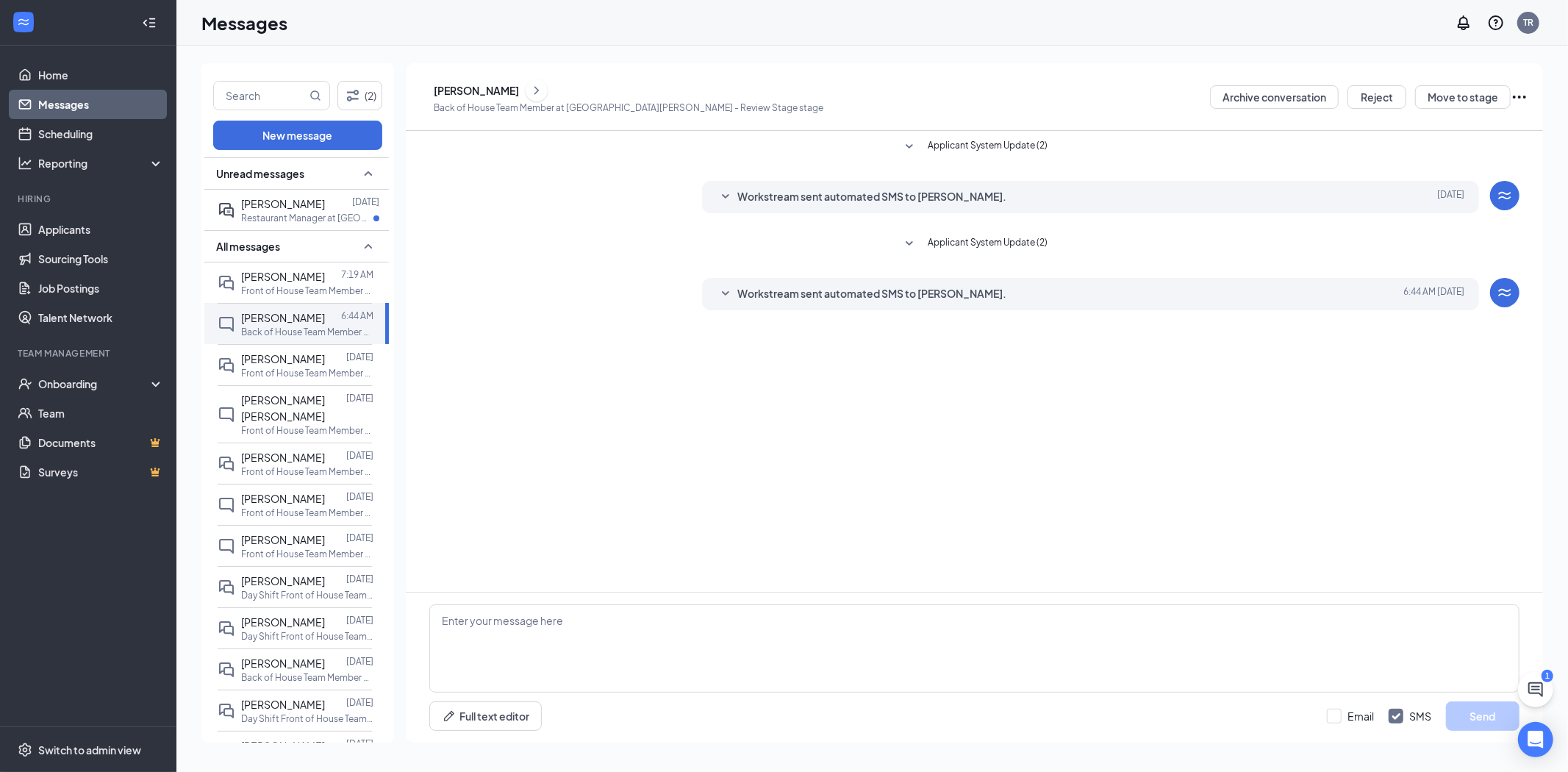
click at [487, 84] on div "[PERSON_NAME]" at bounding box center [476, 90] width 85 height 15
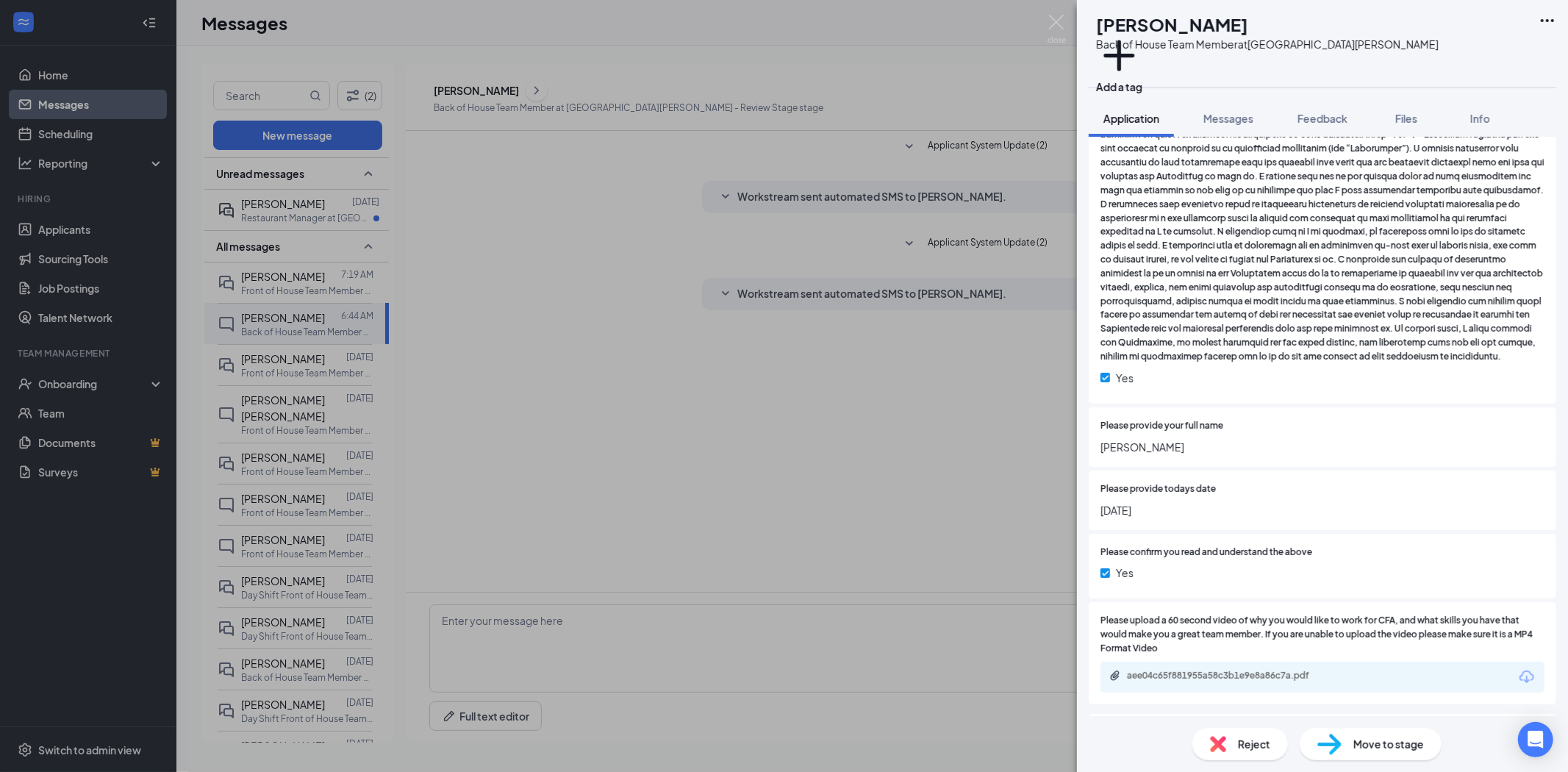
scroll to position [2173, 0]
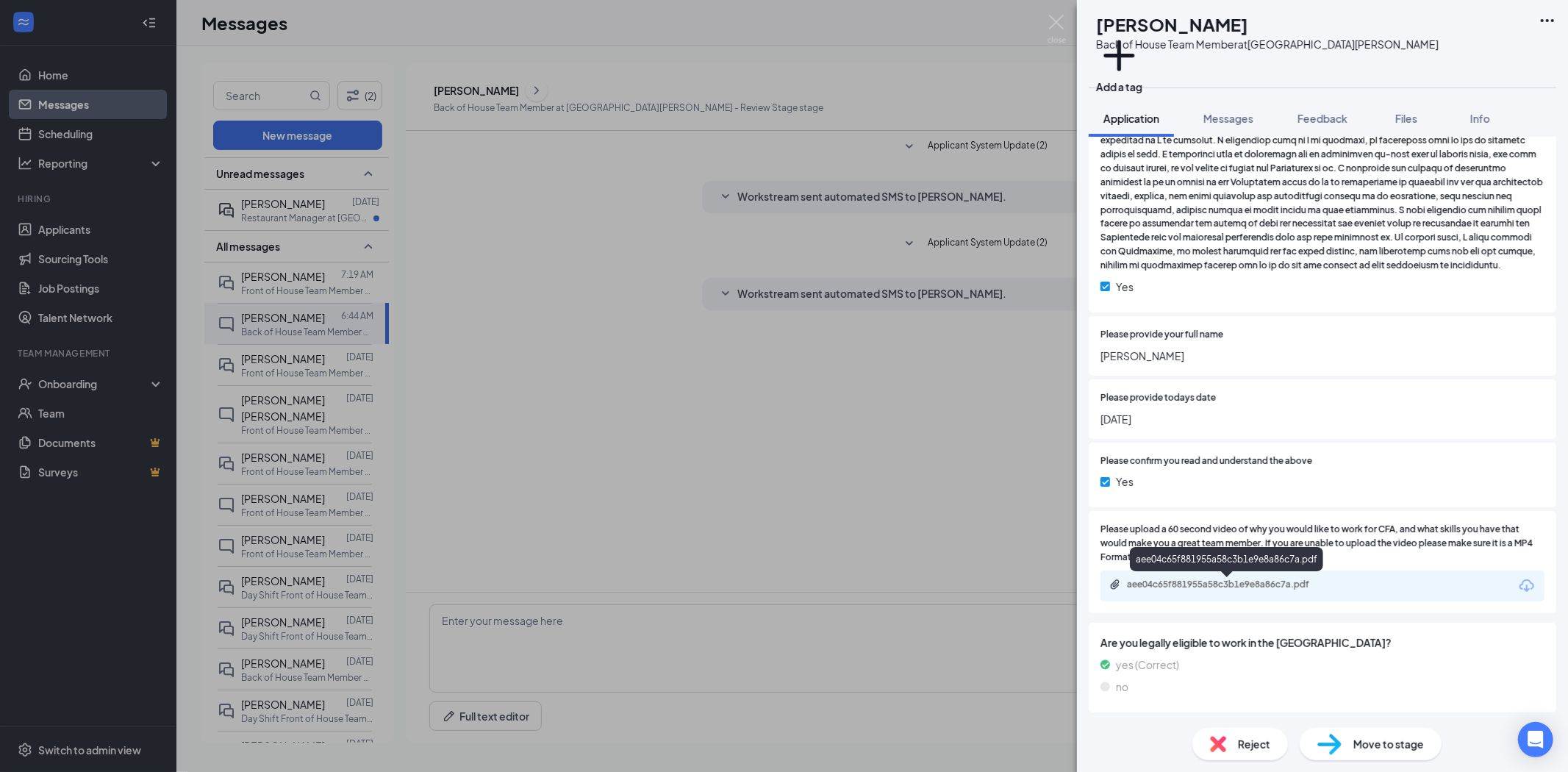
click at [1222, 583] on div "aee04c65f881955a58c3b1e9e8a86c7a.pdf" at bounding box center [1230, 584] width 206 height 12
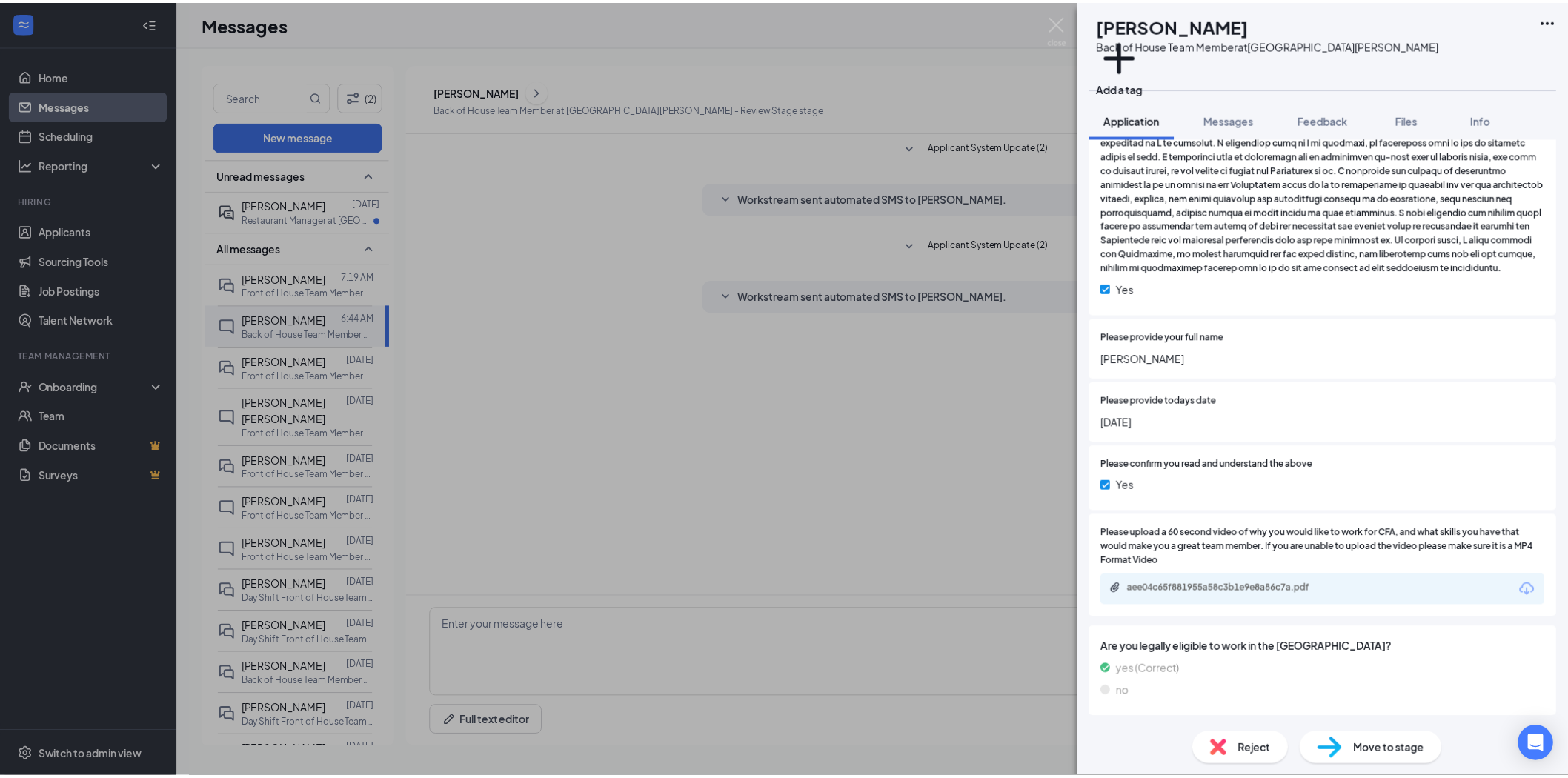
scroll to position [2184, 0]
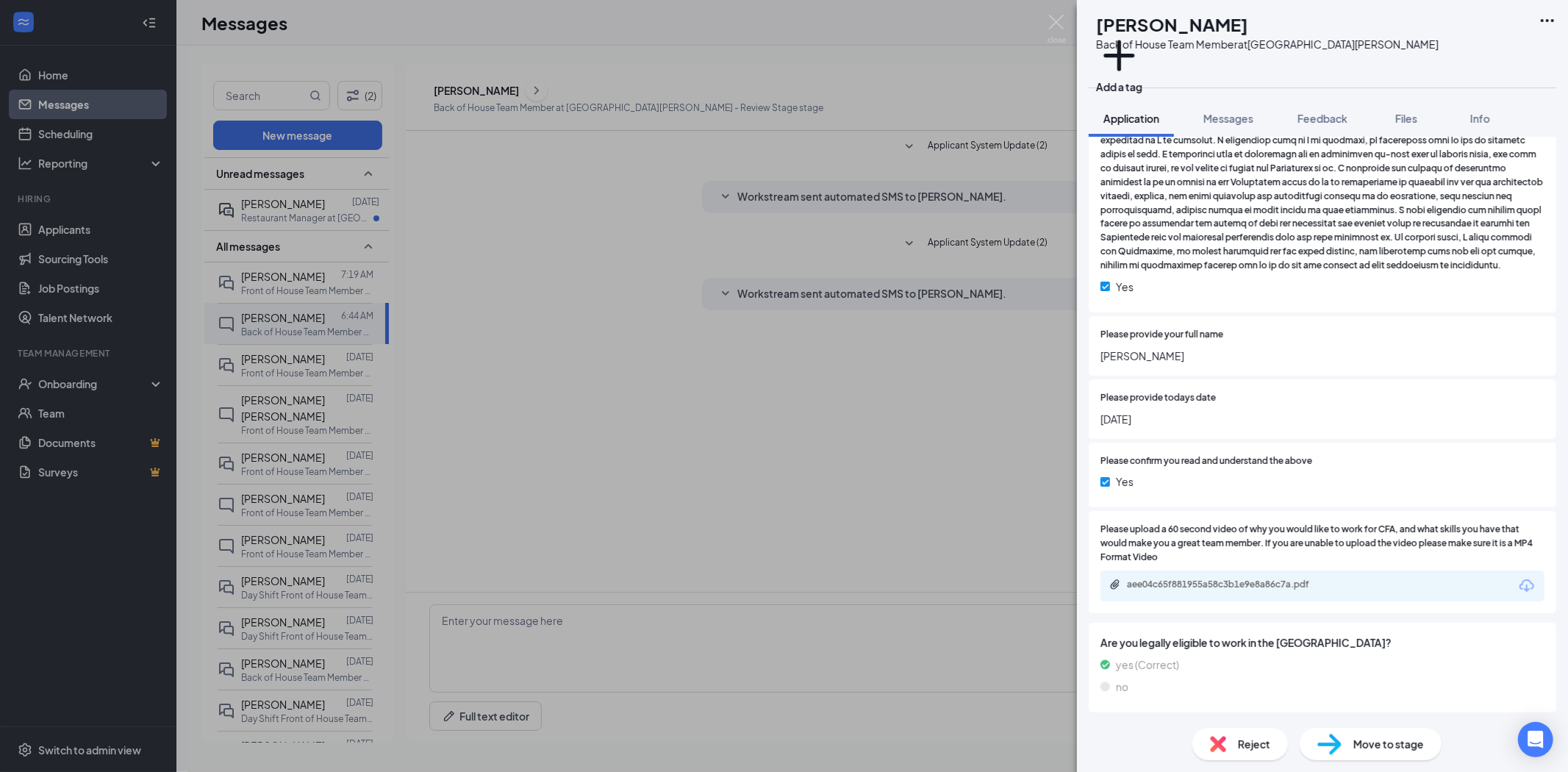
click at [67, 233] on div "[PERSON_NAME] Back of House Team Member at [GEOGRAPHIC_DATA][PERSON_NAME] Add a…" at bounding box center [784, 386] width 1568 height 772
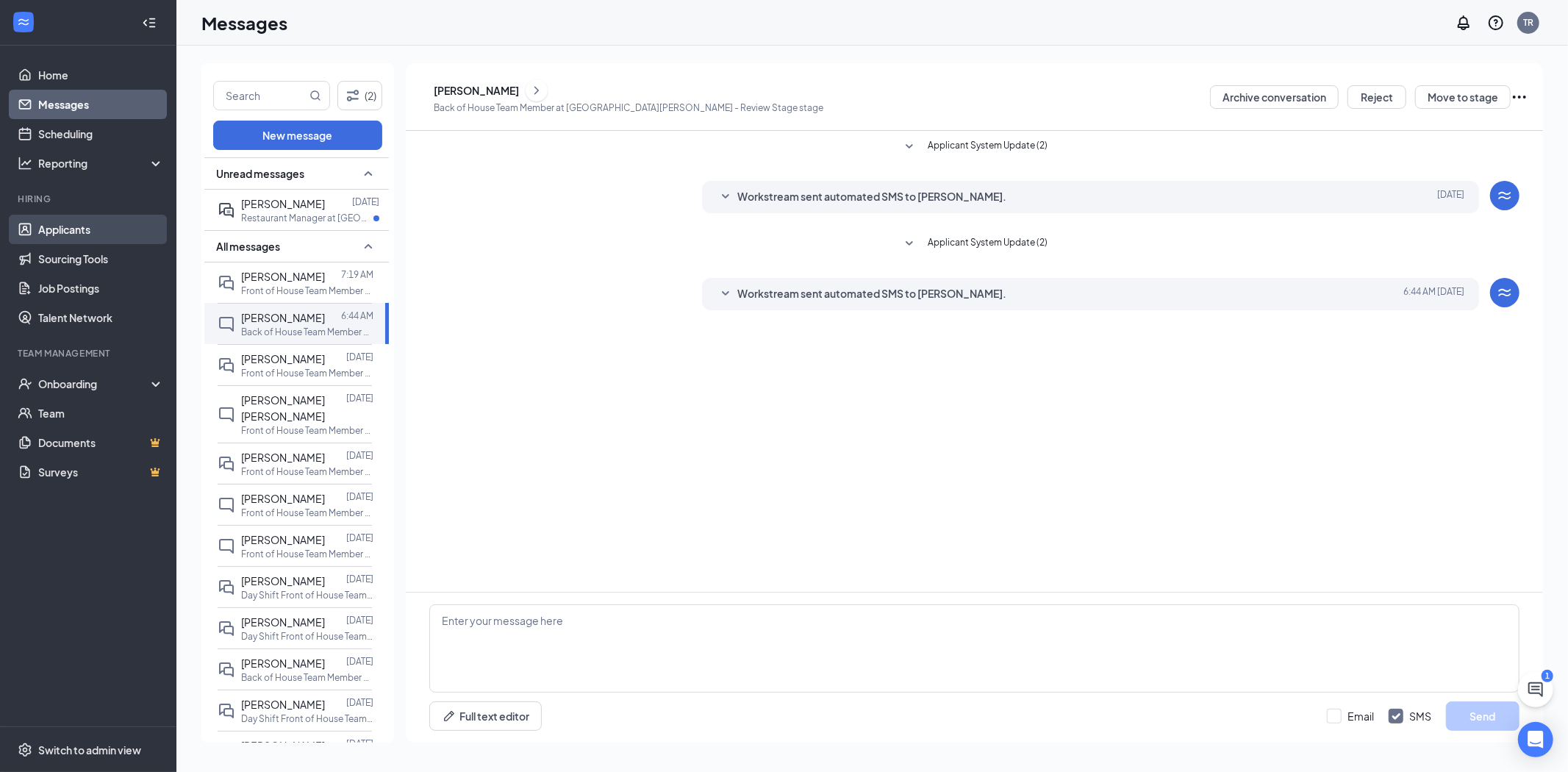
click at [67, 233] on link "Applicants" at bounding box center [101, 230] width 126 height 30
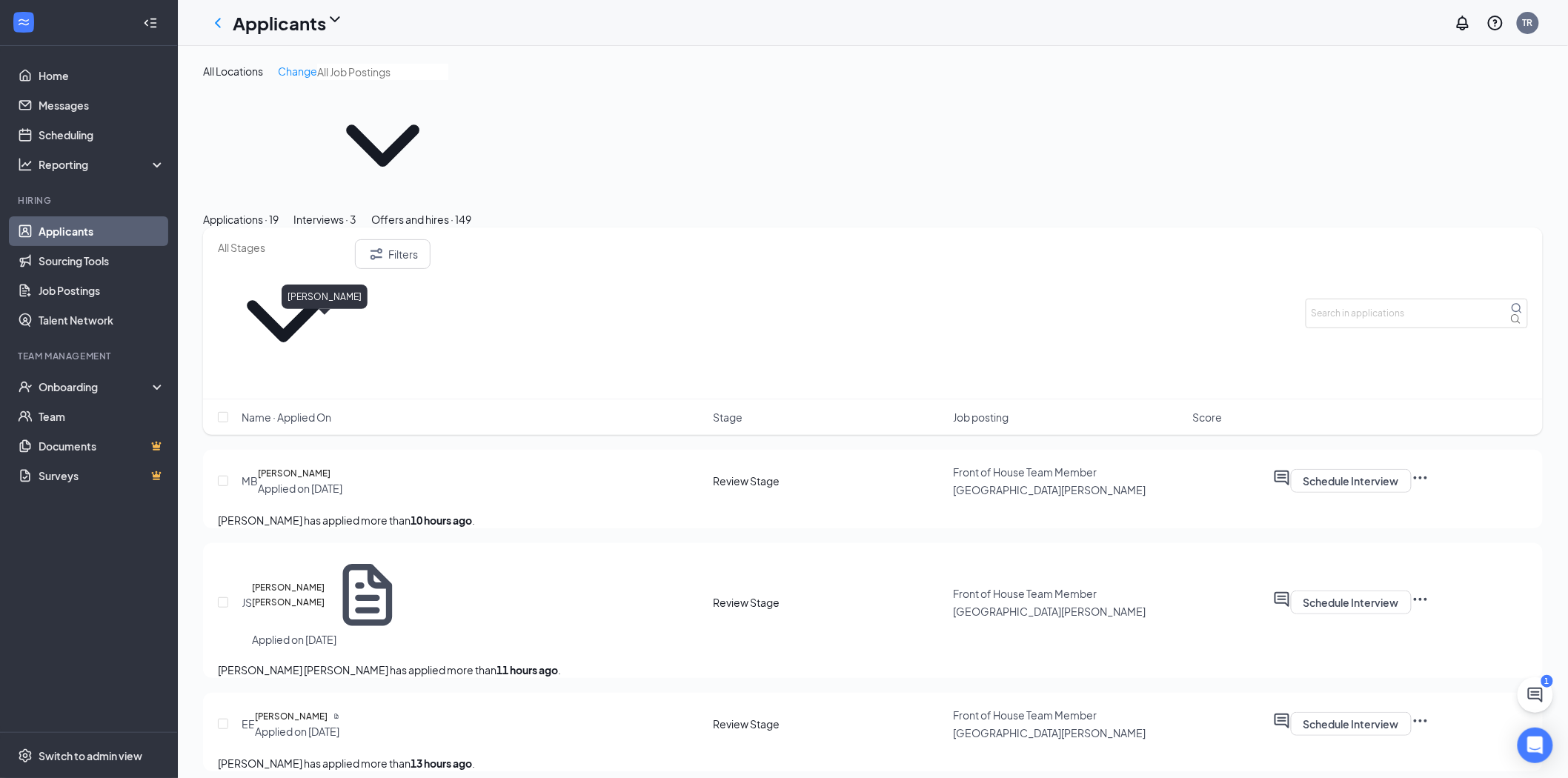
click at [331, 466] on h5 "[PERSON_NAME]" at bounding box center [294, 473] width 72 height 15
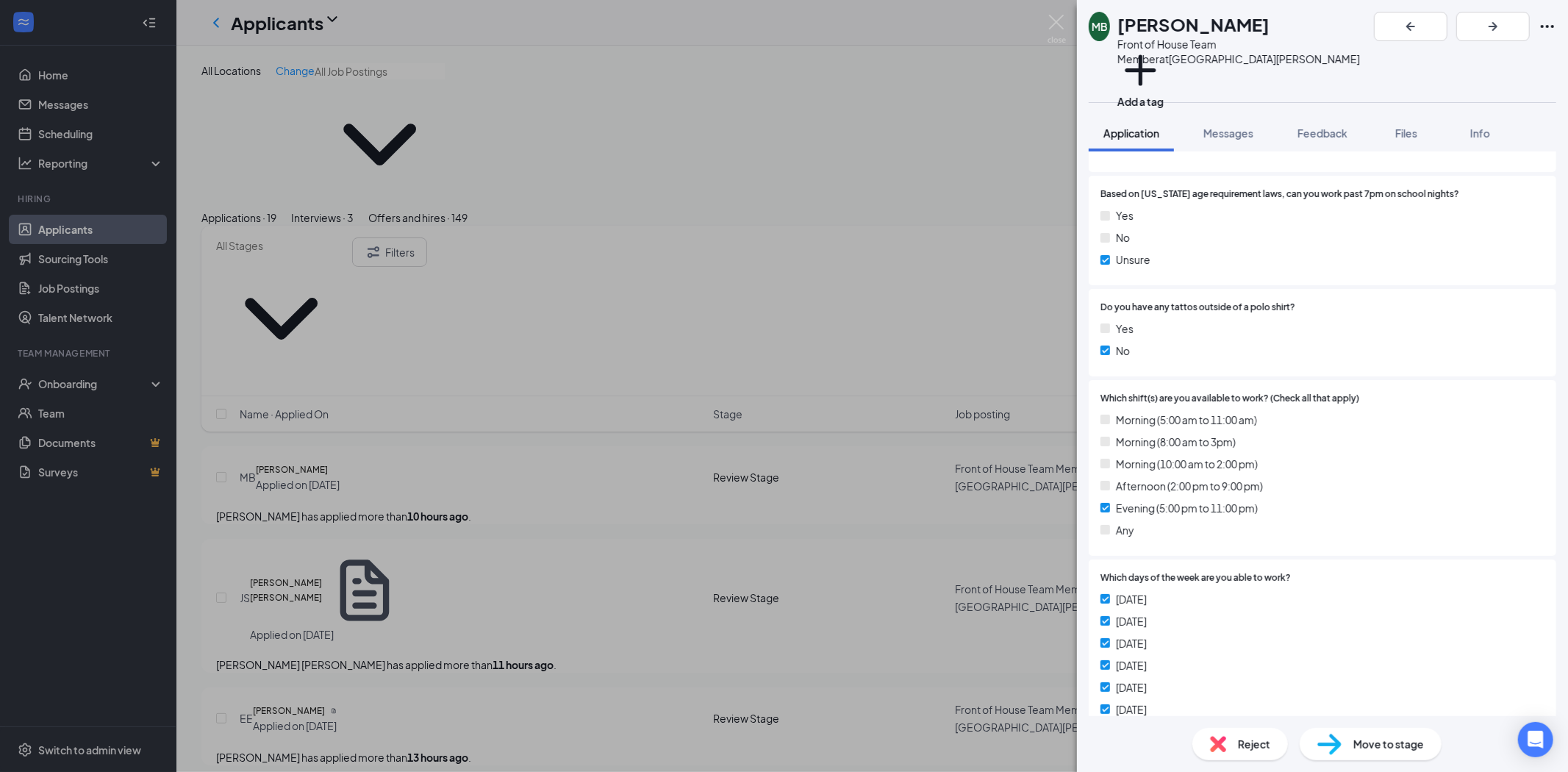
scroll to position [817, 0]
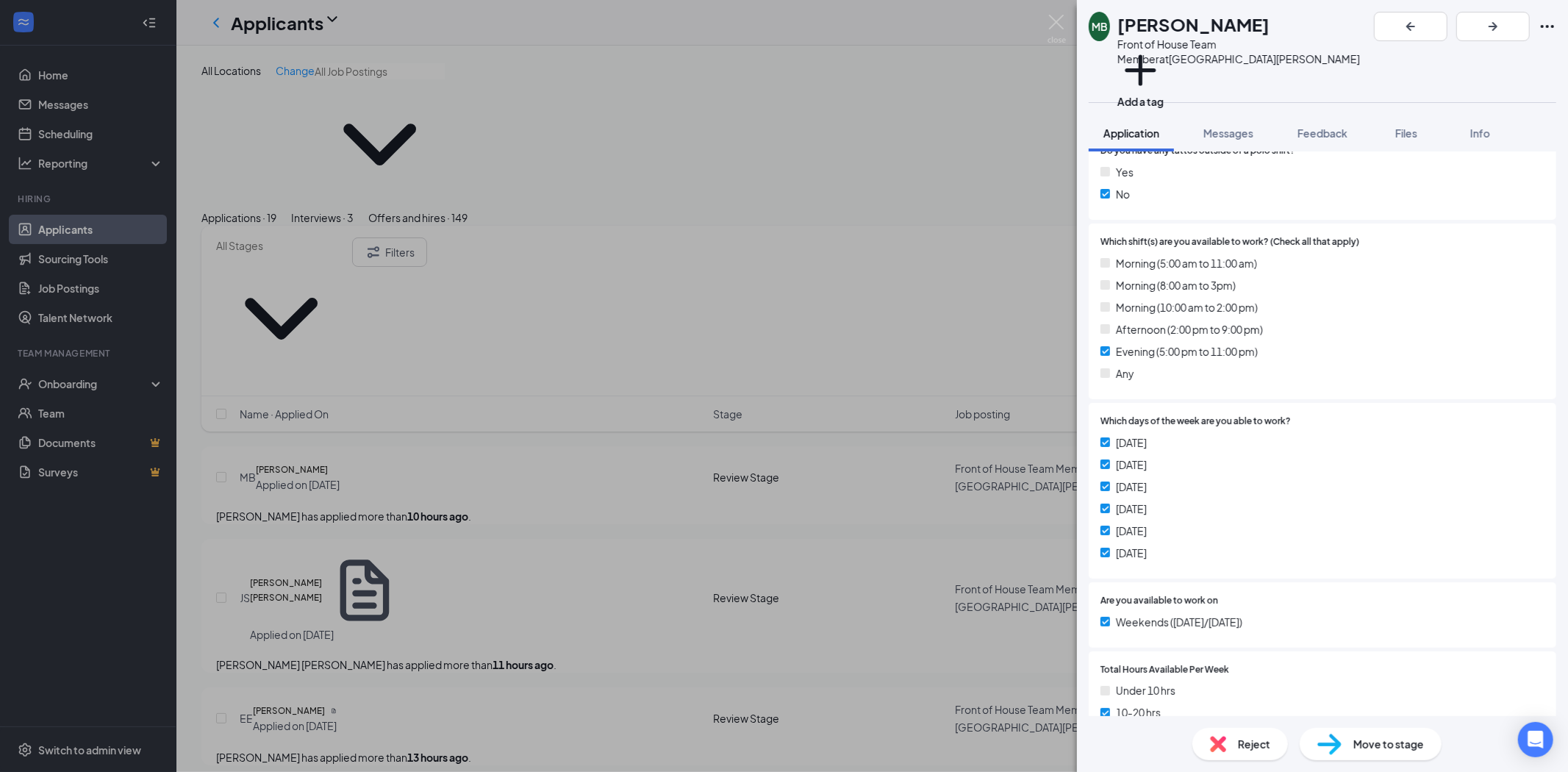
click at [1216, 745] on img at bounding box center [1217, 744] width 16 height 16
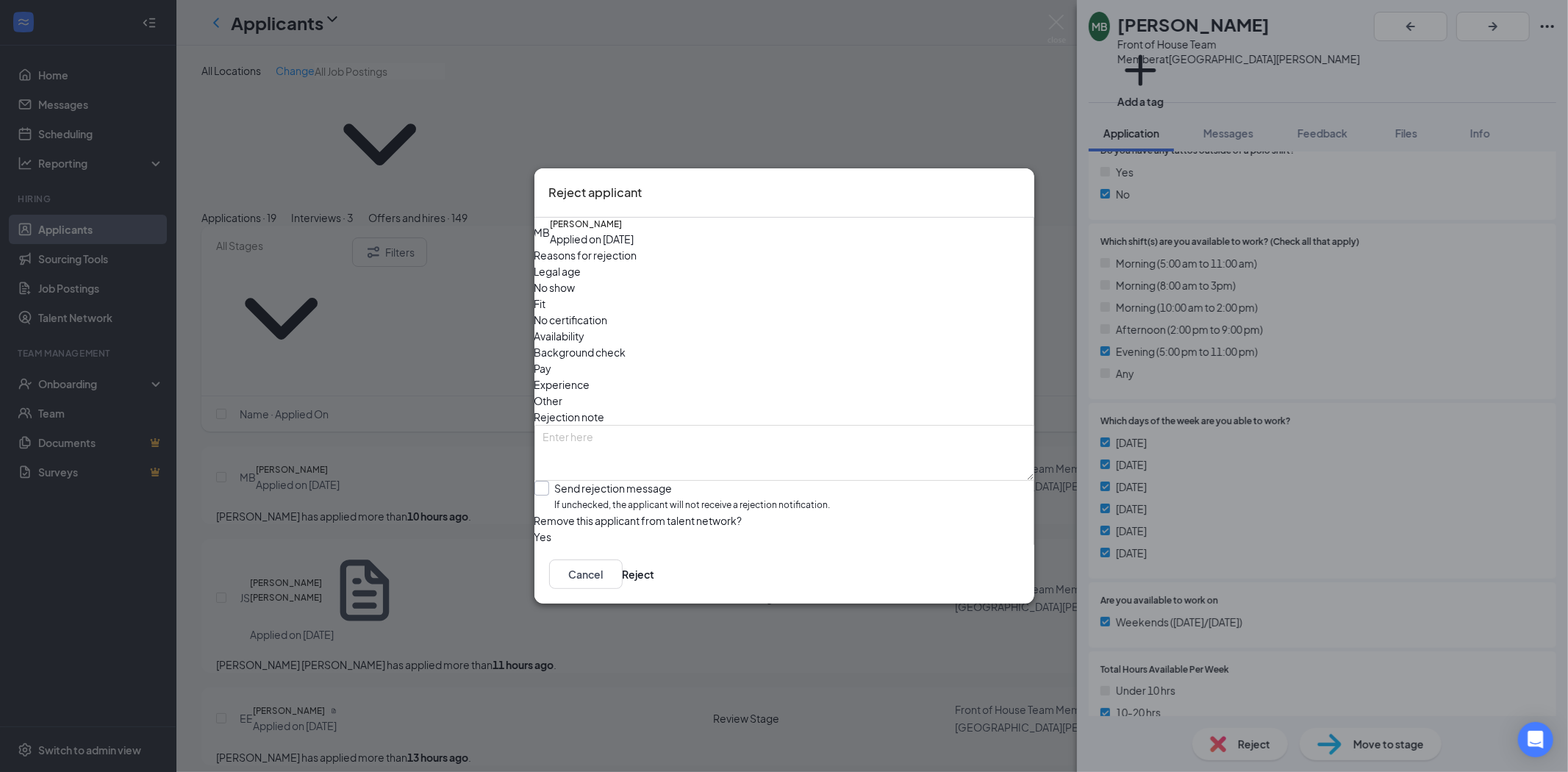
click at [561, 481] on input "Send rejection message If unchecked, the applicant will not receive a rejection…" at bounding box center [682, 497] width 296 height 31
checkbox input "true"
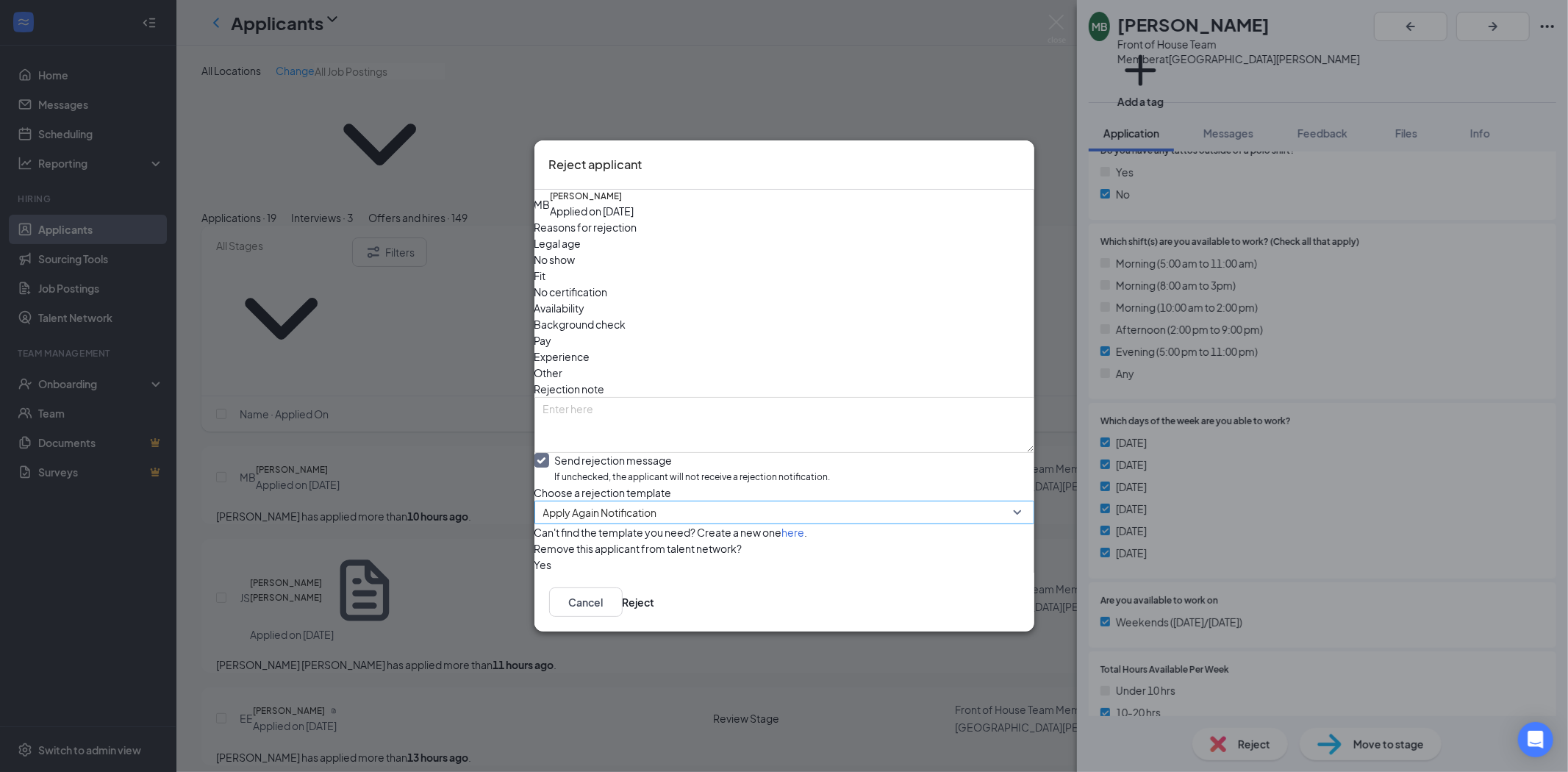
click at [568, 502] on span "Apply Again Notification" at bounding box center [600, 513] width 114 height 22
drag, startPoint x: 579, startPoint y: 532, endPoint x: 847, endPoint y: 542, distance: 268.2
click at [582, 543] on span "Applicant Rejection Email" at bounding box center [604, 551] width 121 height 16
click at [655, 617] on button "Reject" at bounding box center [638, 602] width 32 height 30
